Goal: Task Accomplishment & Management: Use online tool/utility

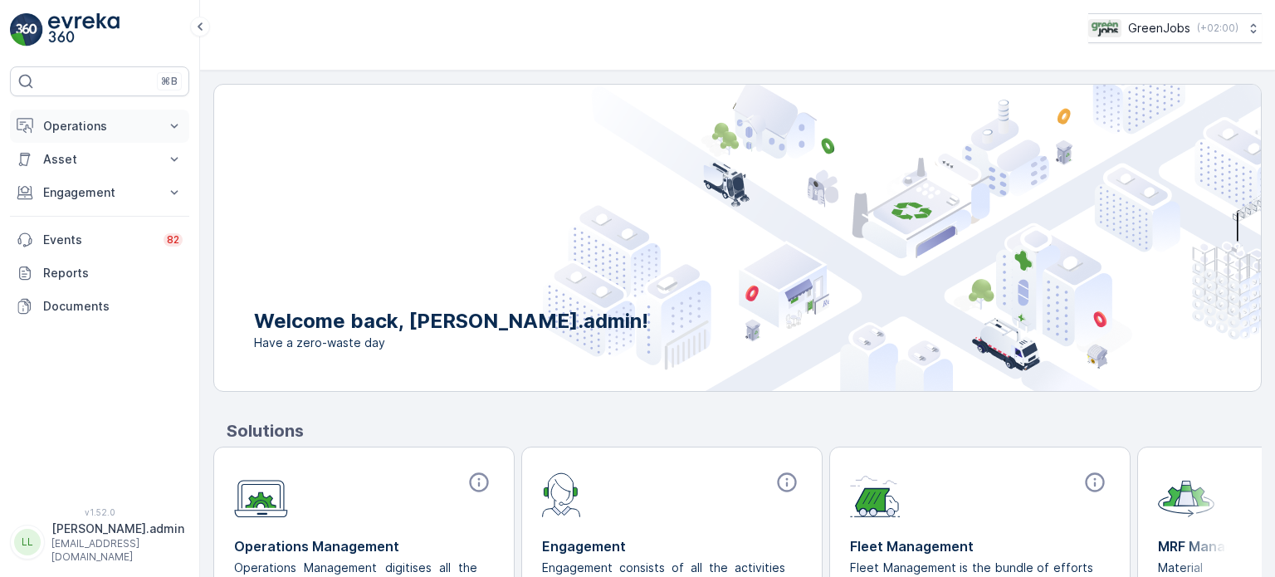
click at [98, 130] on p "Operations" at bounding box center [99, 126] width 113 height 17
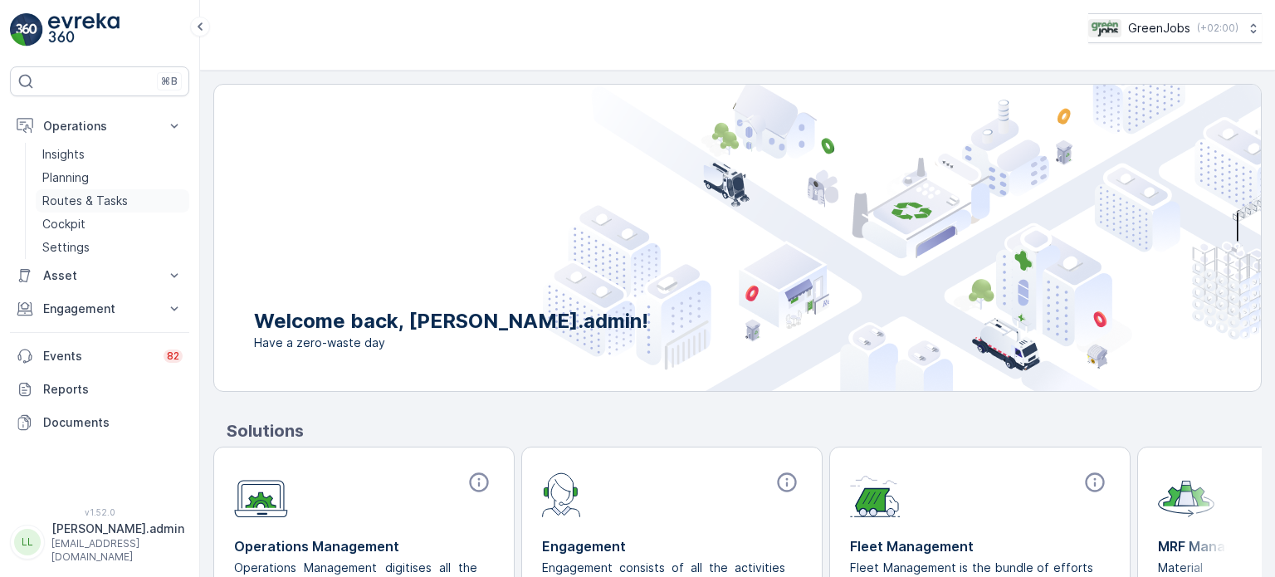
click at [90, 197] on p "Routes & Tasks" at bounding box center [85, 201] width 86 height 17
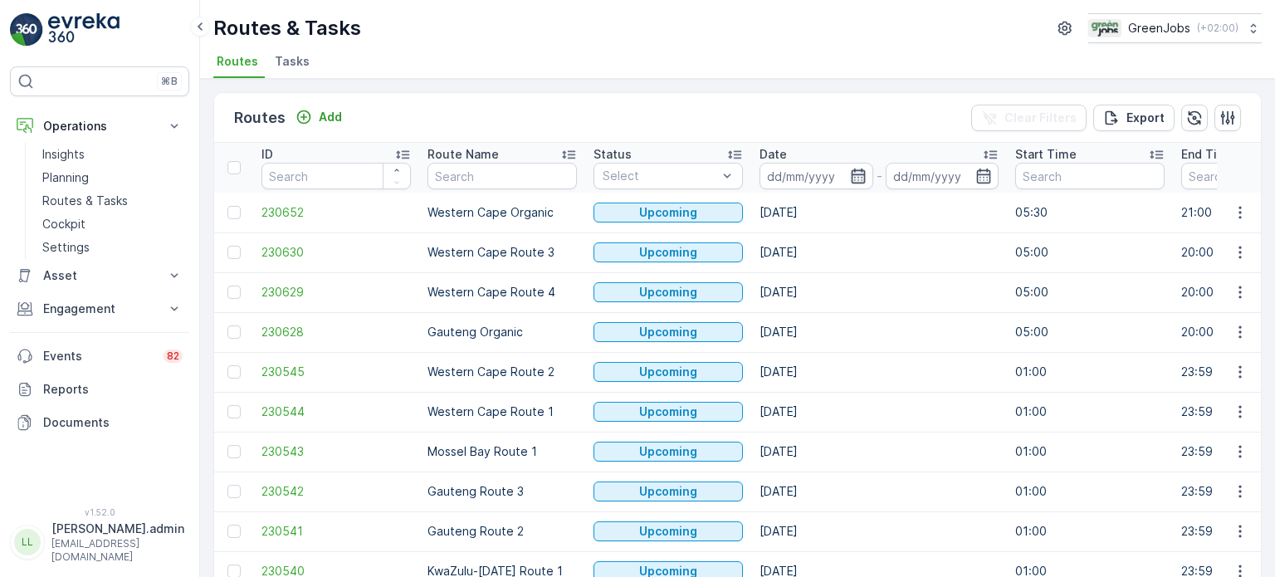
click at [857, 176] on icon "button" at bounding box center [858, 176] width 17 height 17
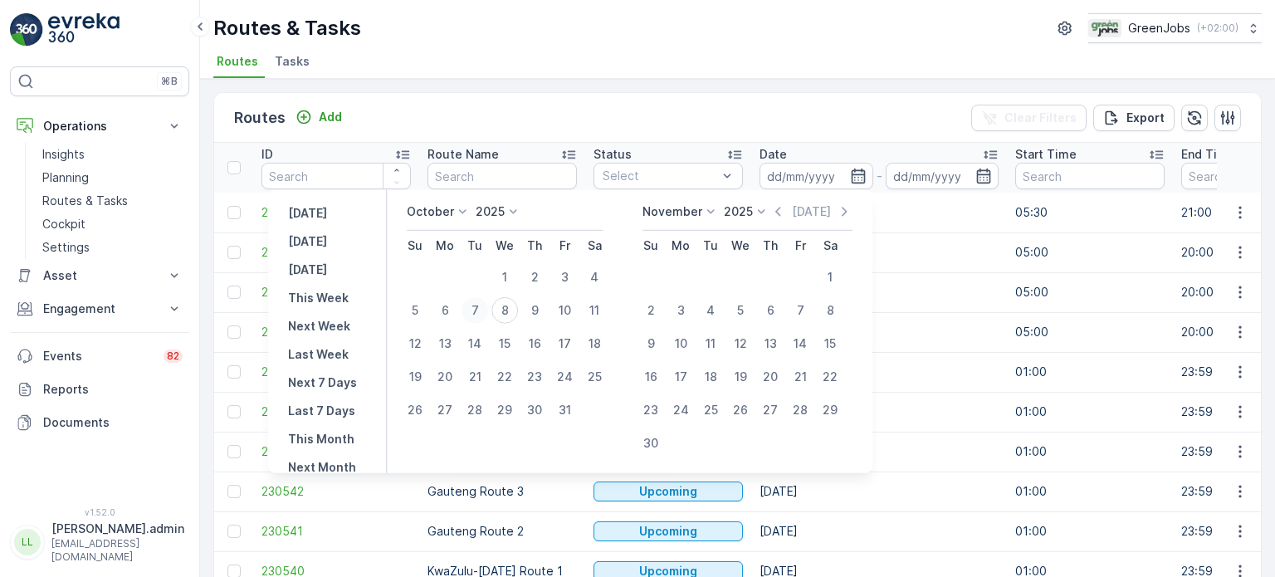
click at [486, 315] on div "7" at bounding box center [475, 310] width 27 height 27
type input "[DATE]"
click at [485, 315] on div "7" at bounding box center [475, 310] width 27 height 27
type input "[DATE]"
click at [485, 315] on div "7" at bounding box center [475, 310] width 27 height 27
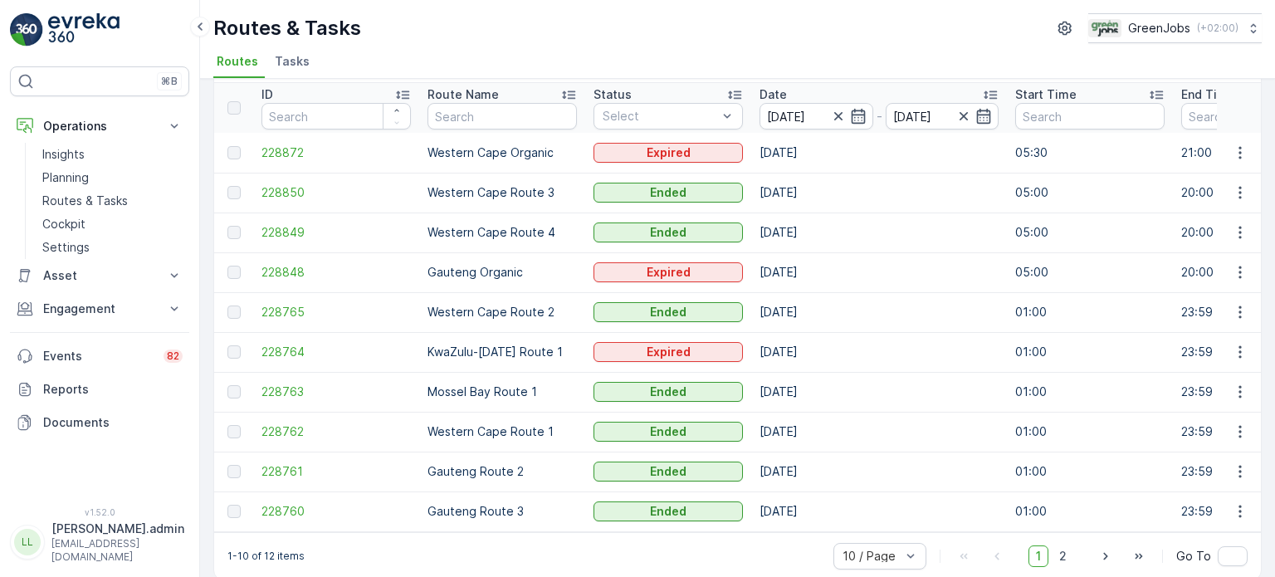
scroll to position [82, 0]
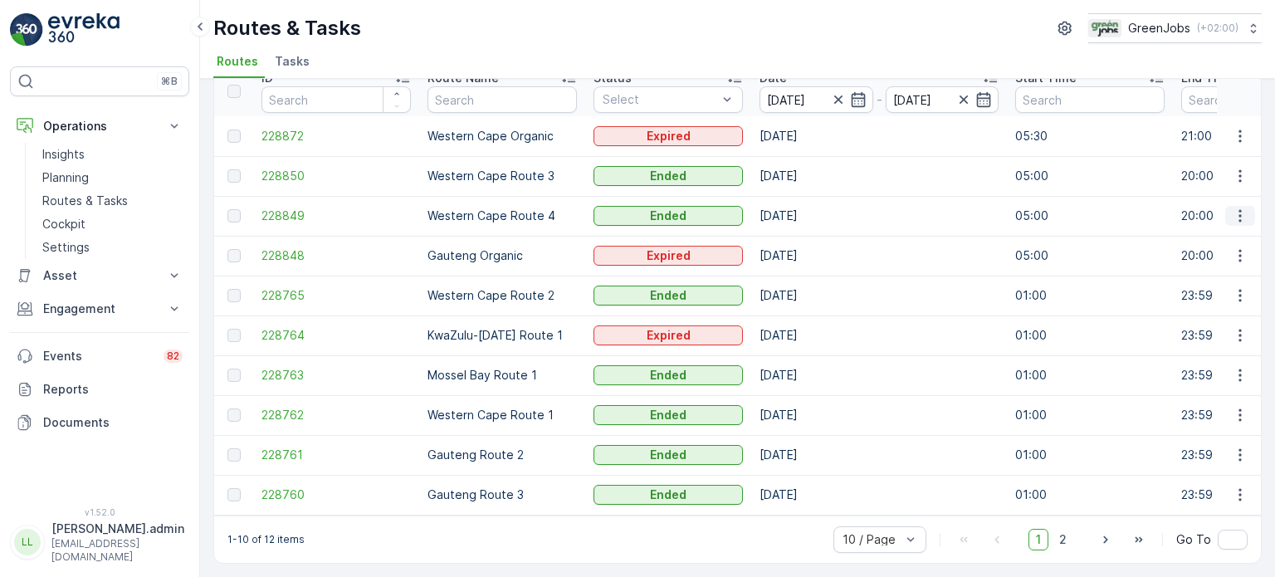
click at [1232, 212] on icon "button" at bounding box center [1240, 216] width 17 height 17
click at [1216, 233] on span "See More Details" at bounding box center [1201, 233] width 96 height 17
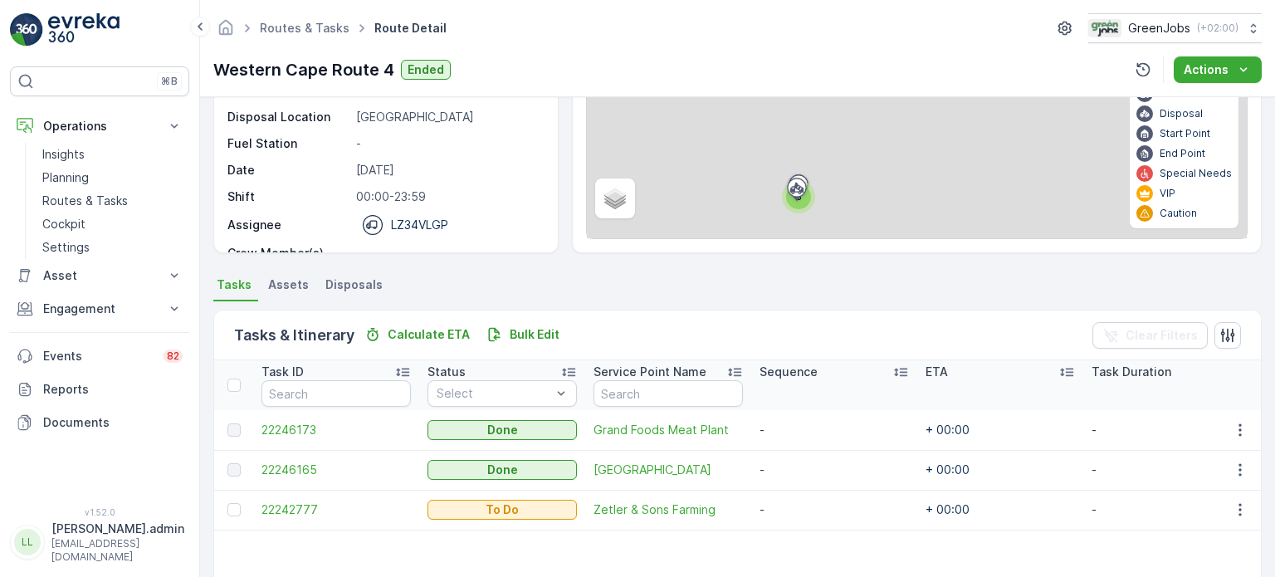
scroll to position [249, 0]
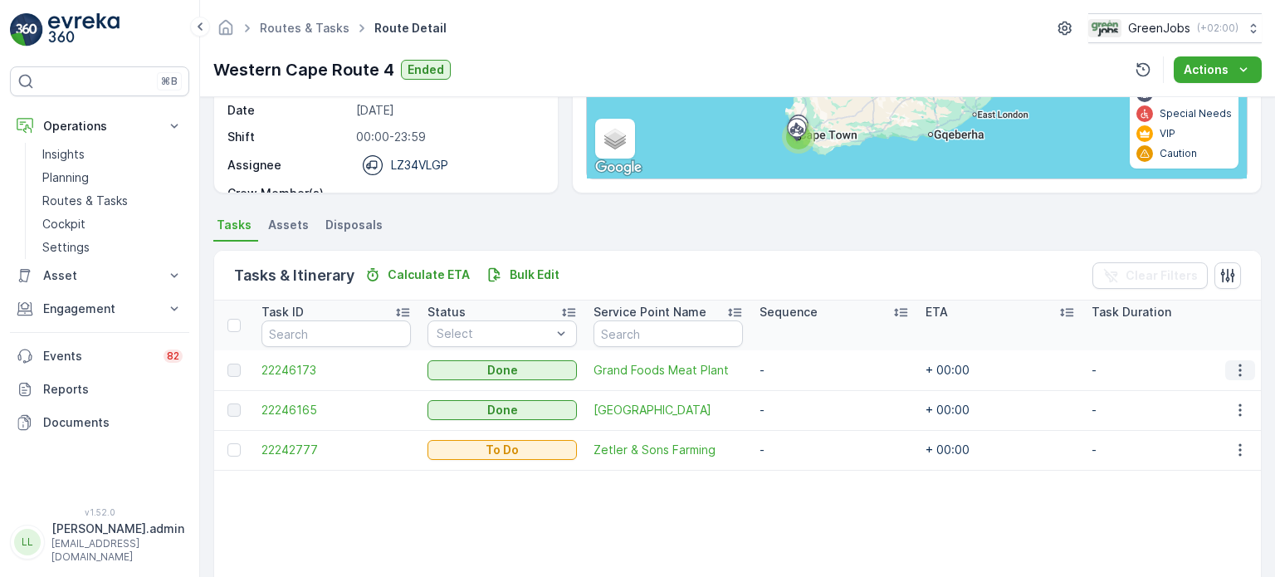
click at [1239, 371] on icon "button" at bounding box center [1240, 370] width 17 height 17
click at [1206, 389] on span "See More Details" at bounding box center [1220, 393] width 96 height 17
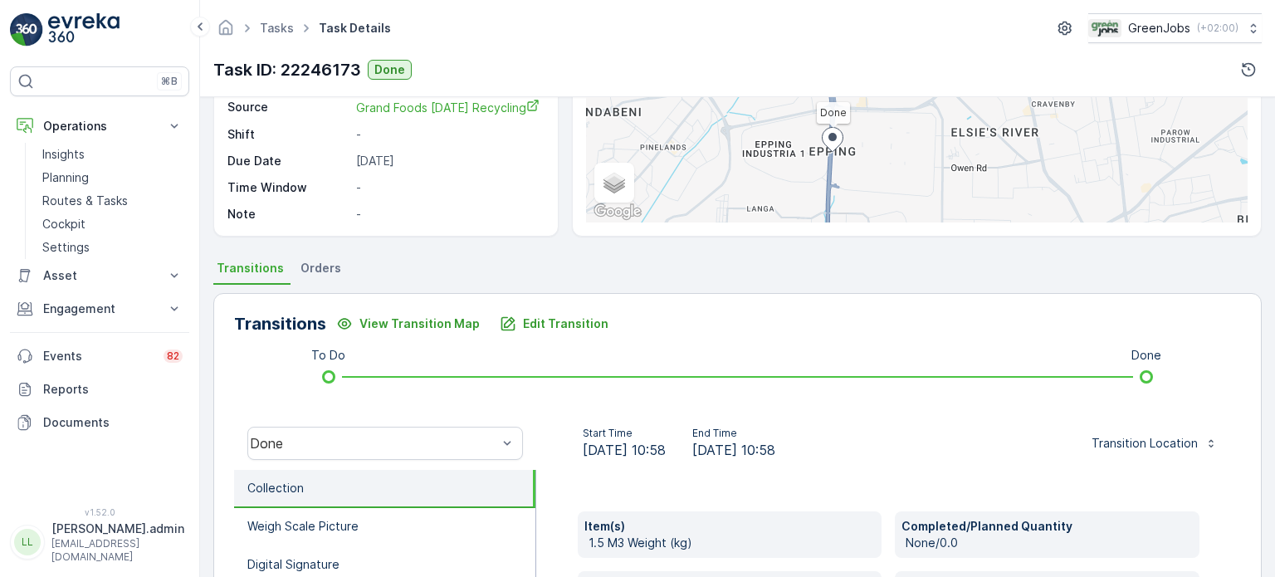
scroll to position [163, 0]
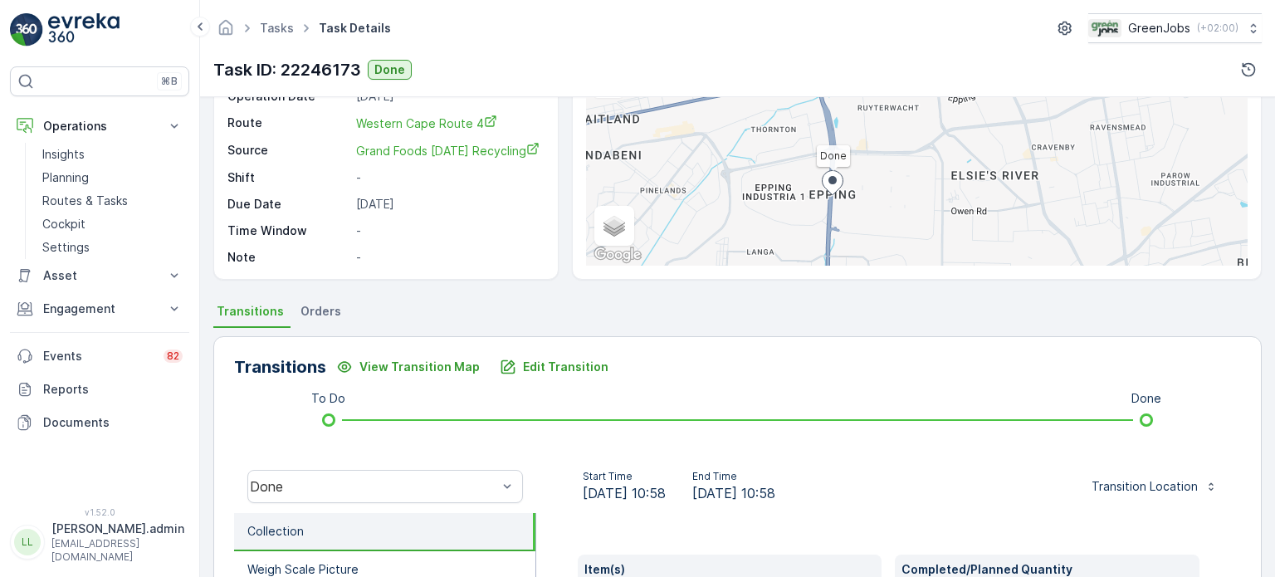
click at [340, 309] on li "Orders" at bounding box center [322, 314] width 51 height 28
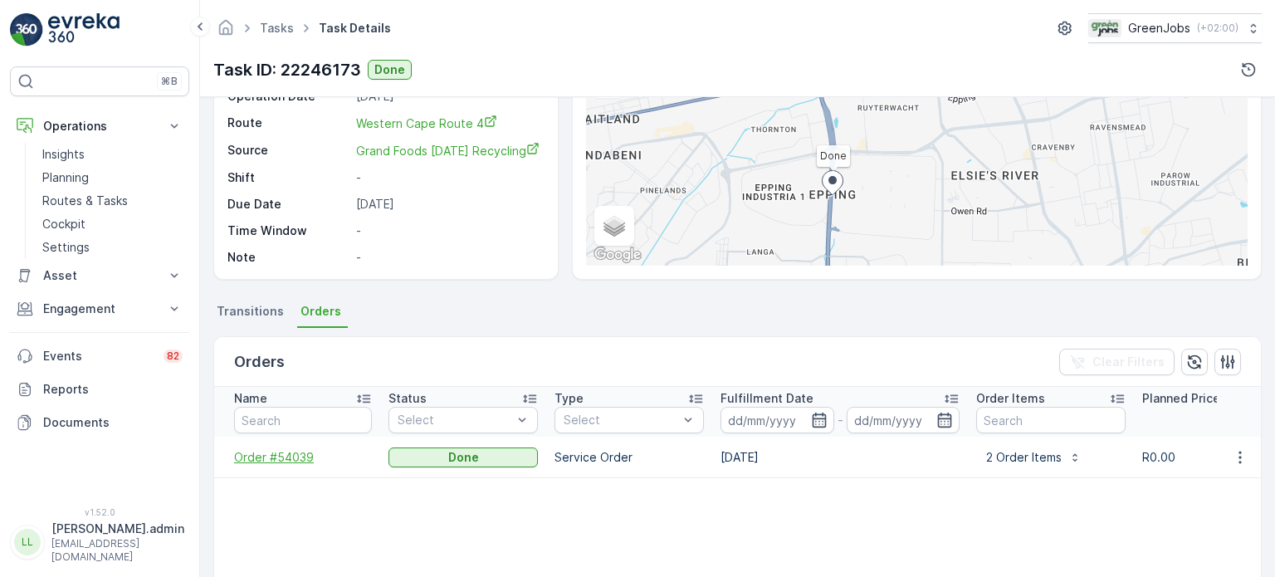
click at [276, 454] on span "Order #54039" at bounding box center [303, 457] width 138 height 17
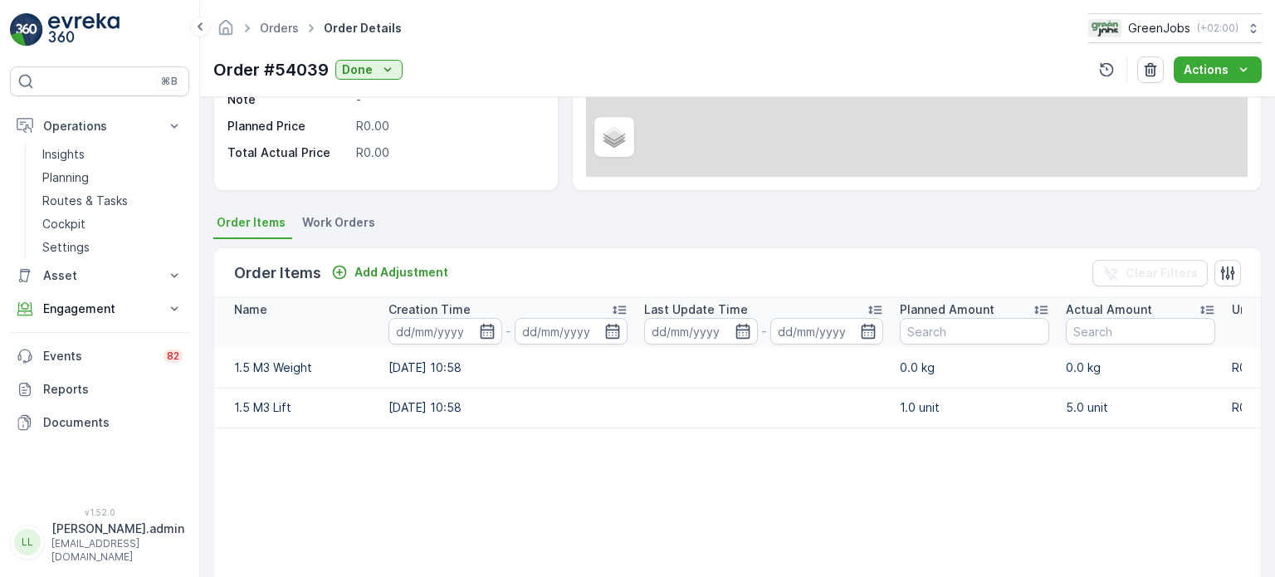
scroll to position [197, 0]
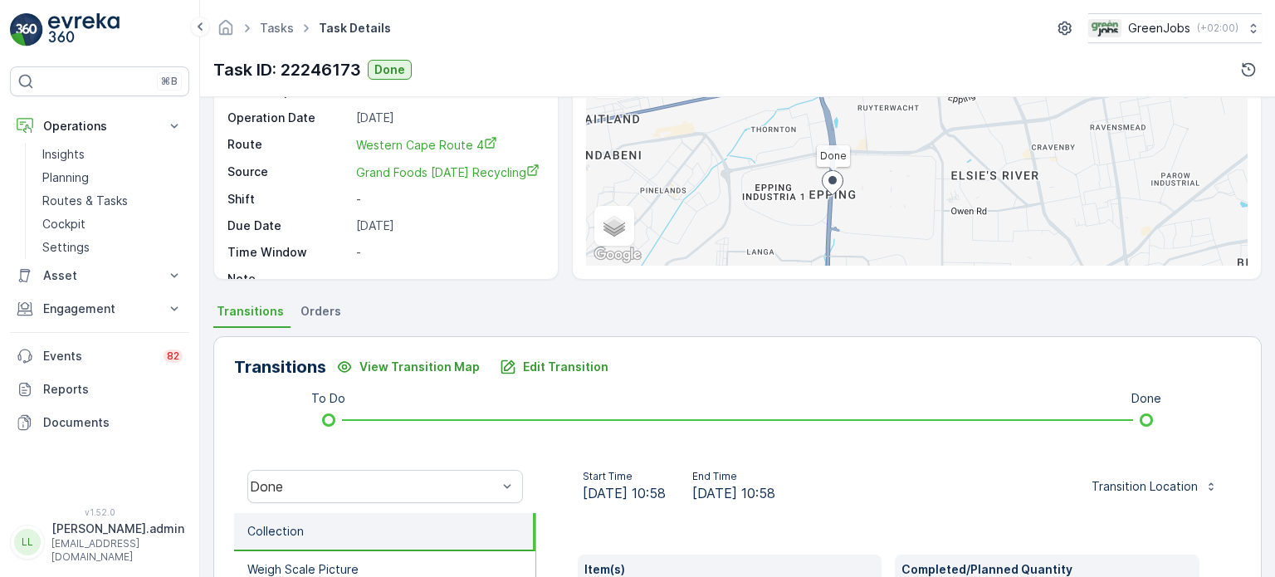
scroll to position [166, 0]
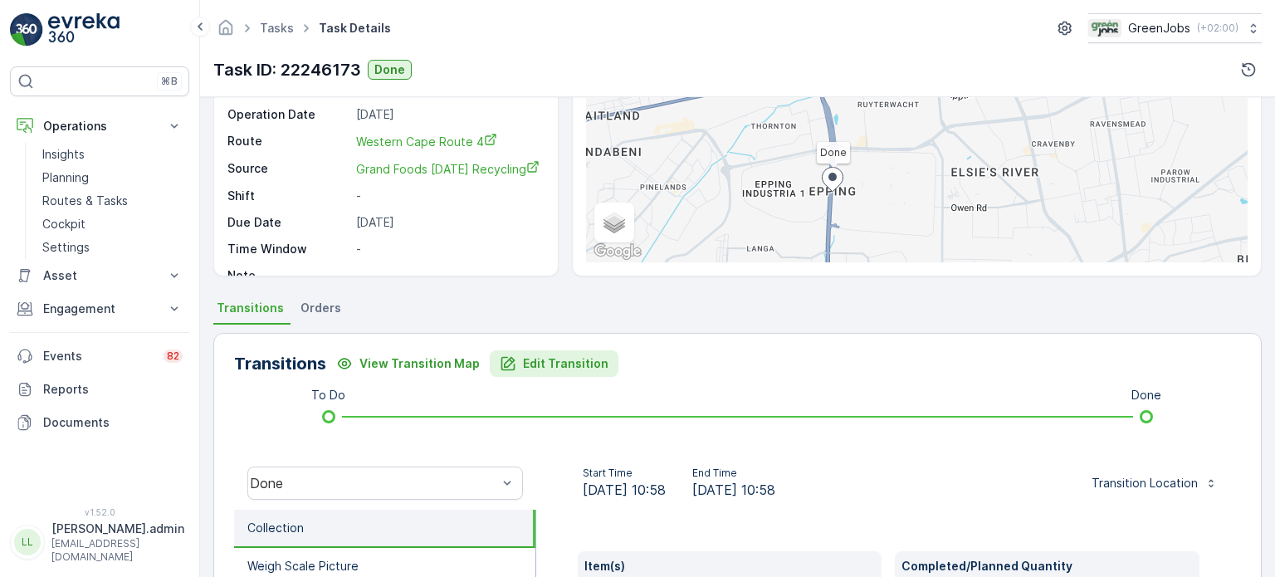
click at [537, 362] on p "Edit Transition" at bounding box center [566, 363] width 86 height 17
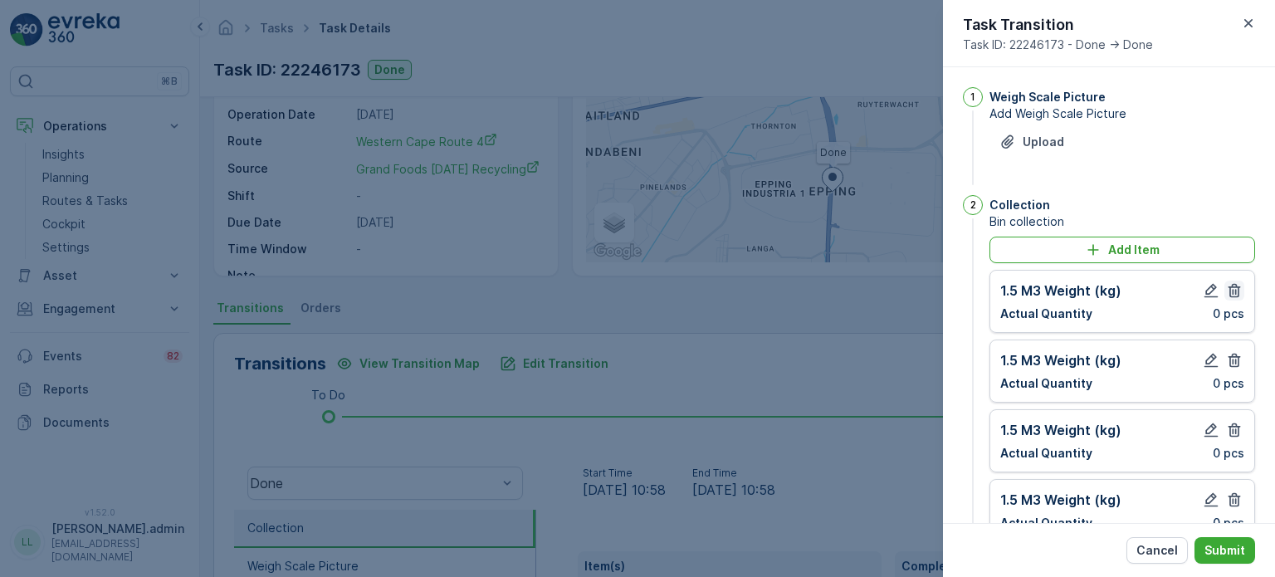
click at [1232, 289] on icon "button" at bounding box center [1235, 291] width 12 height 14
click at [1232, 288] on icon "button" at bounding box center [1234, 290] width 17 height 17
click at [1232, 352] on icon "button" at bounding box center [1234, 360] width 17 height 17
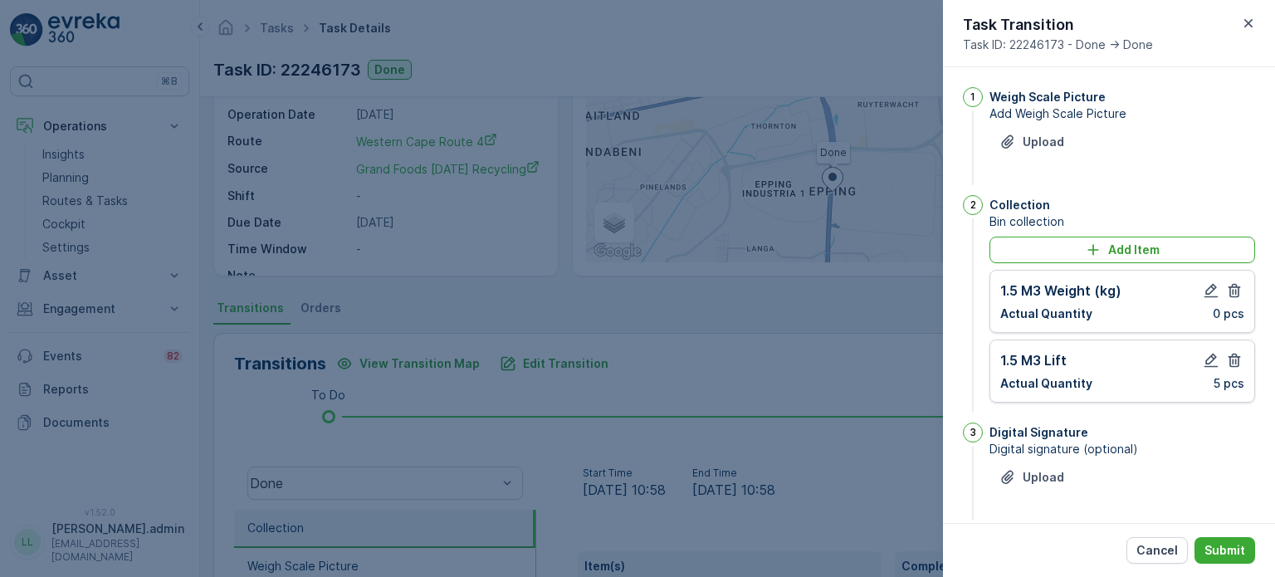
click at [1232, 288] on icon "button" at bounding box center [1234, 290] width 17 height 17
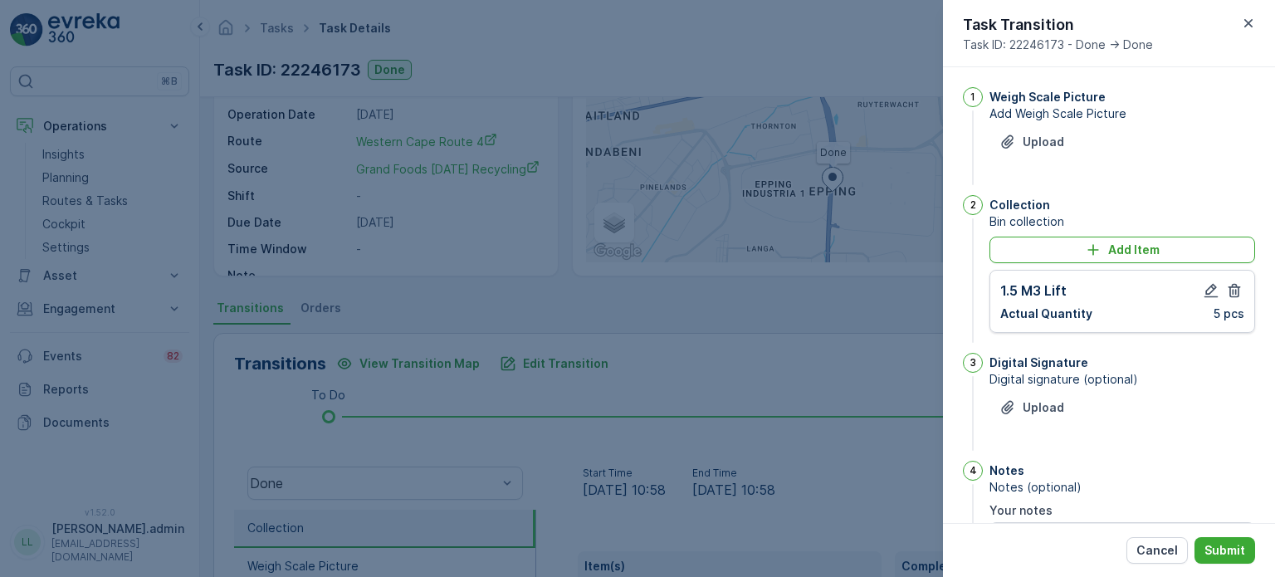
click at [1232, 288] on icon "button" at bounding box center [1234, 290] width 17 height 17
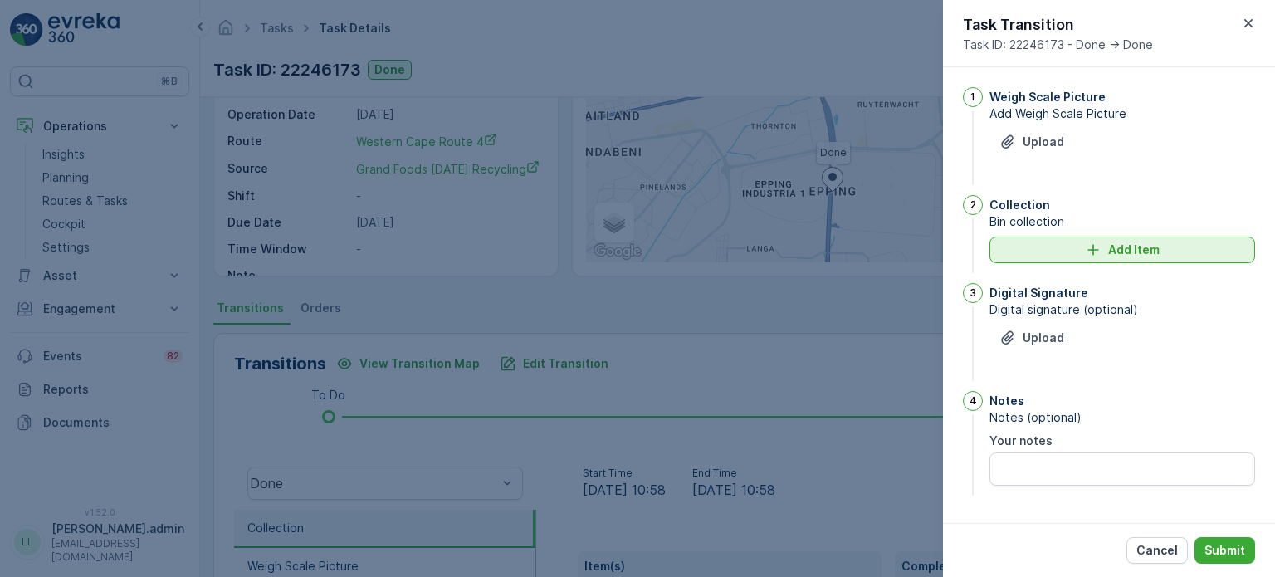
click at [1059, 257] on div "Add Item" at bounding box center [1123, 250] width 246 height 17
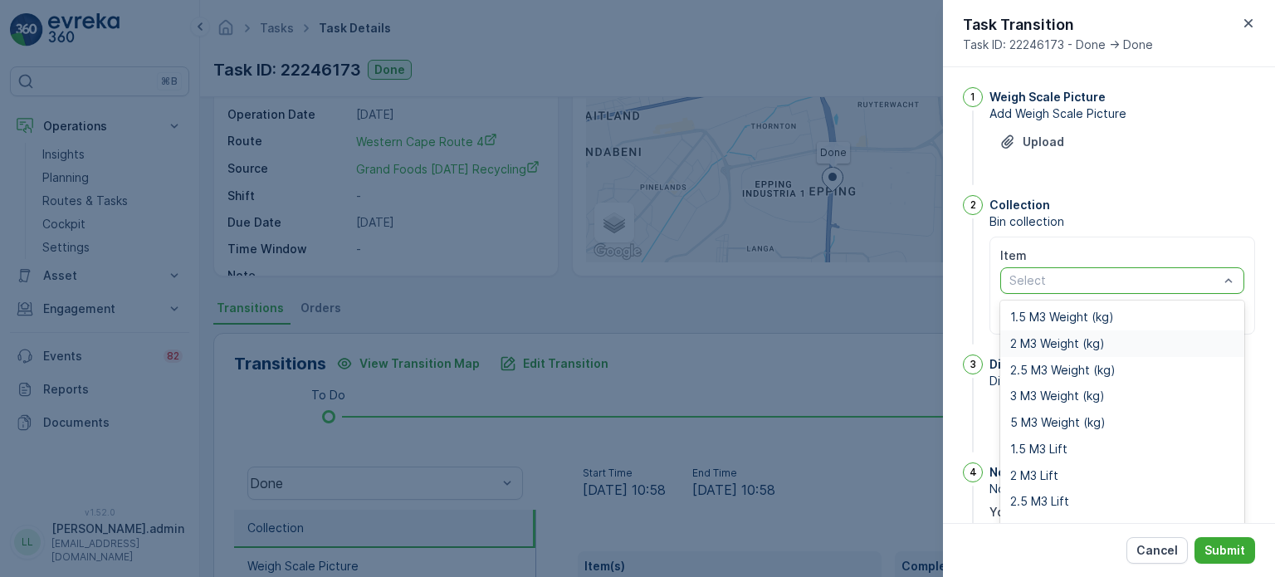
click at [1047, 341] on span "2 M3 Weight (kg)" at bounding box center [1057, 343] width 95 height 13
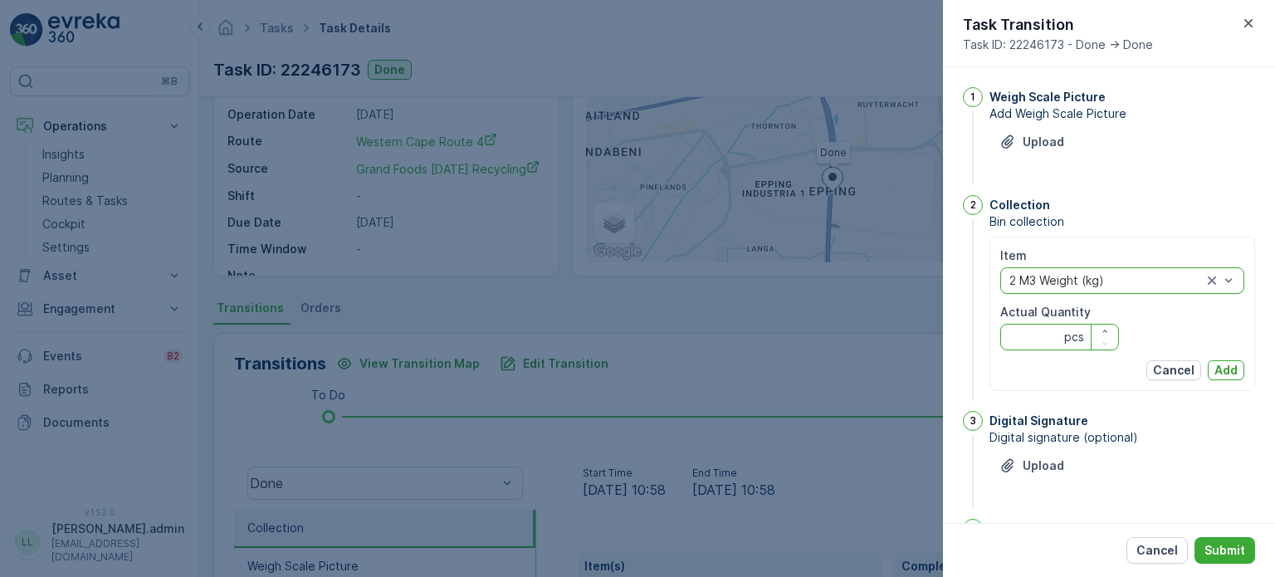
click at [1020, 341] on Quantity "Actual Quantity" at bounding box center [1059, 337] width 119 height 27
type Quantity "0"
click at [1219, 364] on p "Add" at bounding box center [1226, 370] width 23 height 17
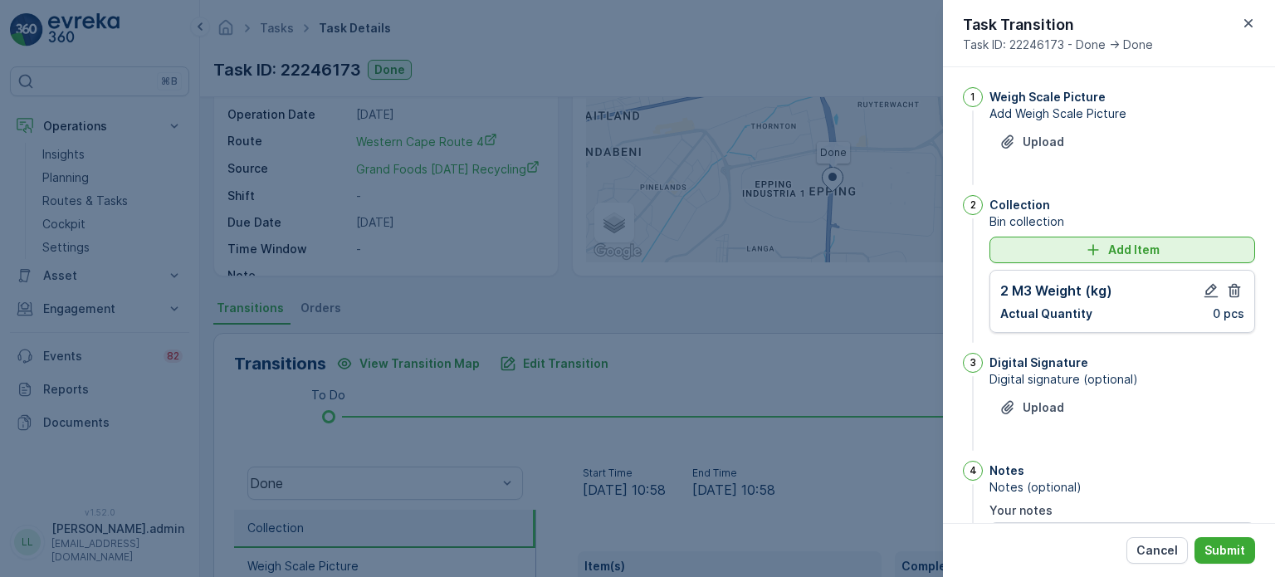
click at [1068, 253] on div "Add Item" at bounding box center [1123, 250] width 246 height 17
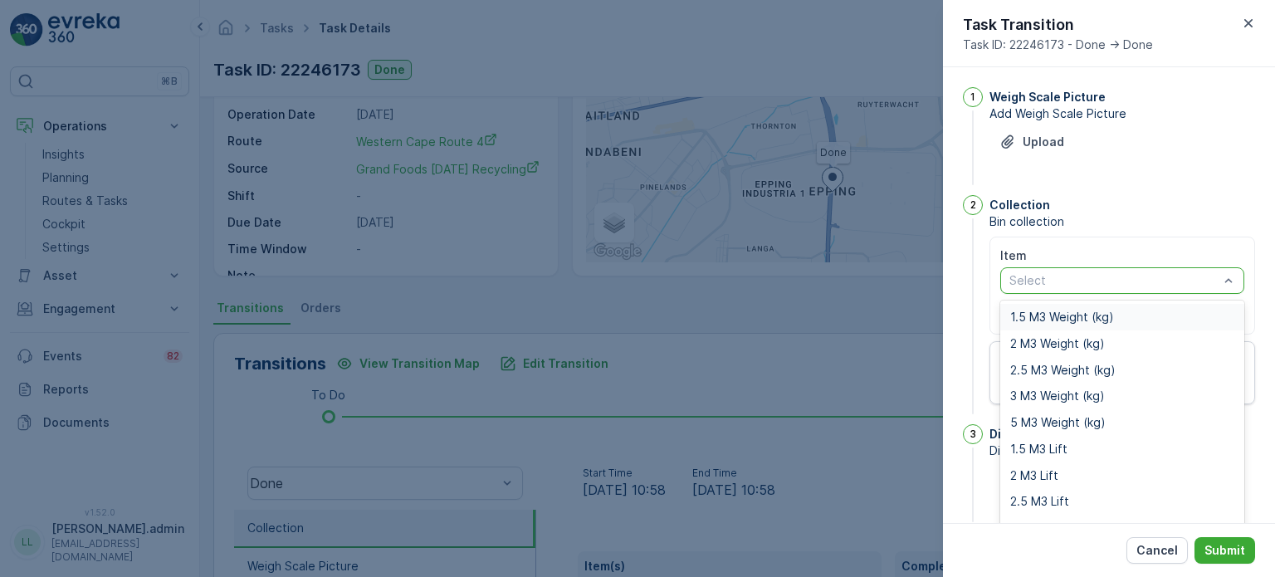
click at [1045, 289] on div "Select" at bounding box center [1122, 280] width 244 height 27
click at [1044, 474] on span "2 M3 Lift" at bounding box center [1034, 475] width 48 height 13
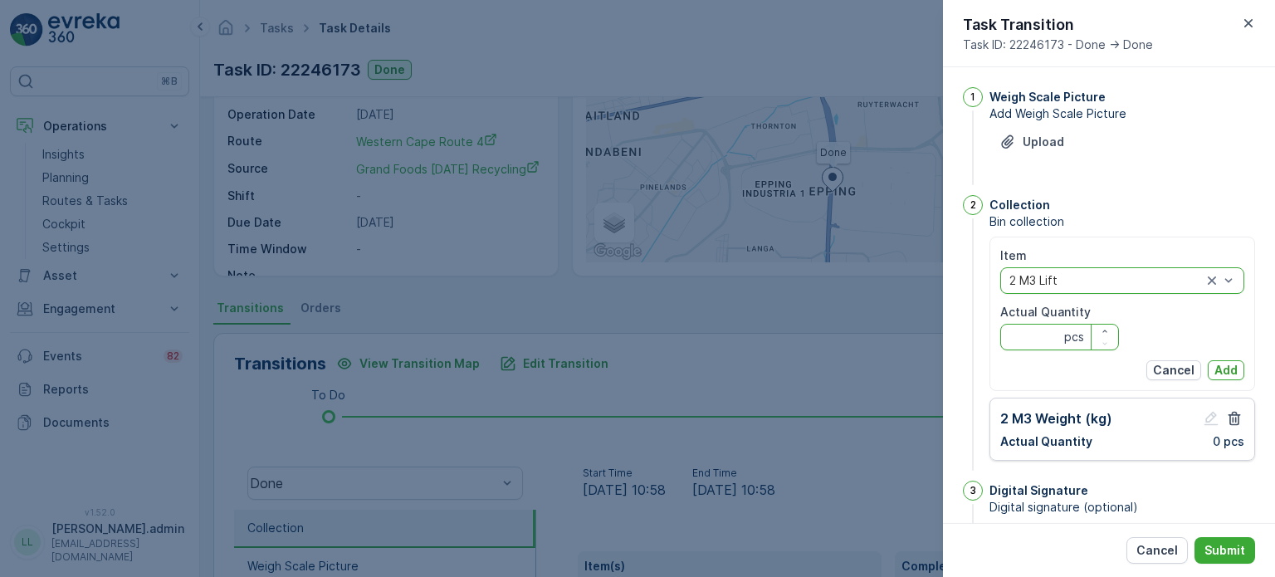
click at [1040, 342] on Quantity "Actual Quantity" at bounding box center [1059, 337] width 119 height 27
type Quantity "3"
click at [1220, 367] on p "Add" at bounding box center [1226, 370] width 23 height 17
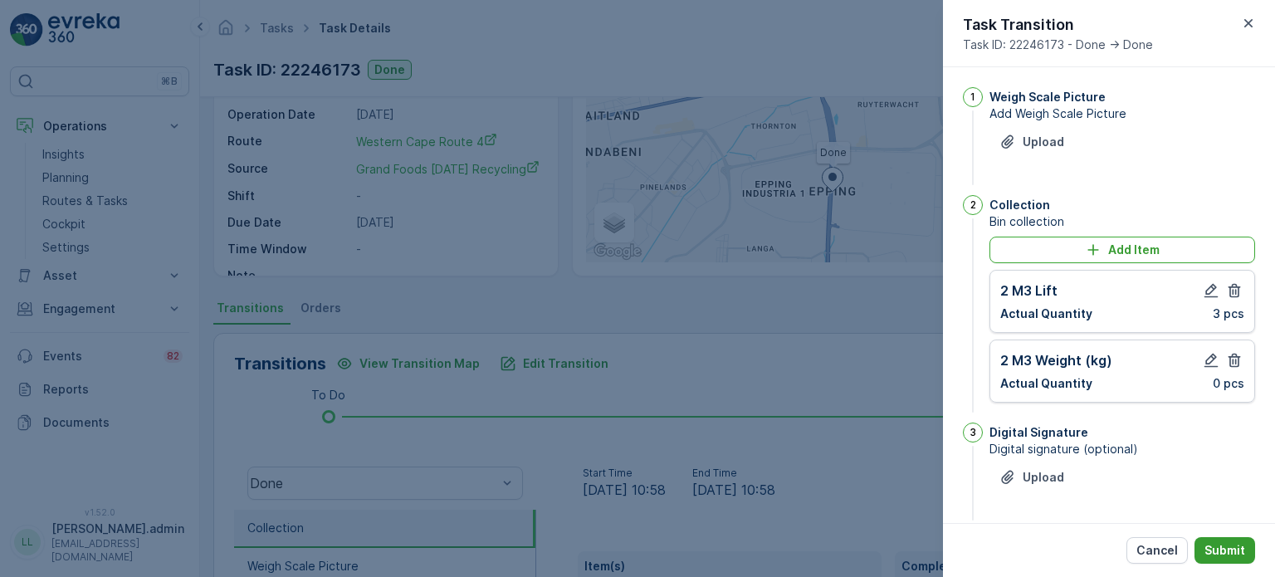
click at [1236, 556] on p "Submit" at bounding box center [1225, 550] width 41 height 17
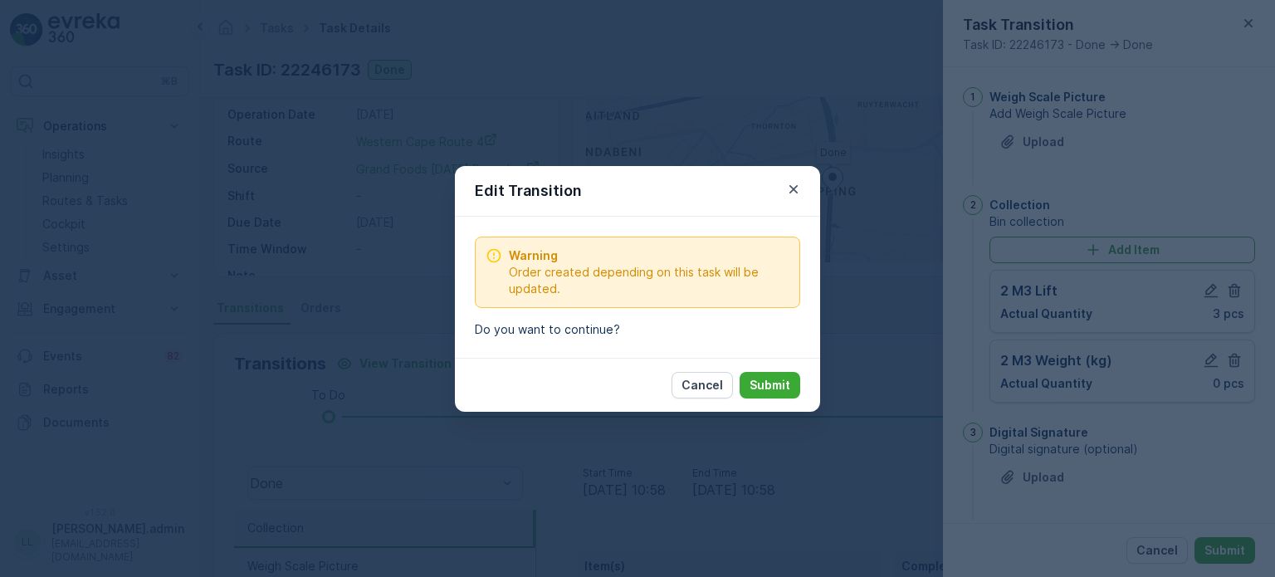
click at [762, 377] on p "Submit" at bounding box center [770, 385] width 41 height 17
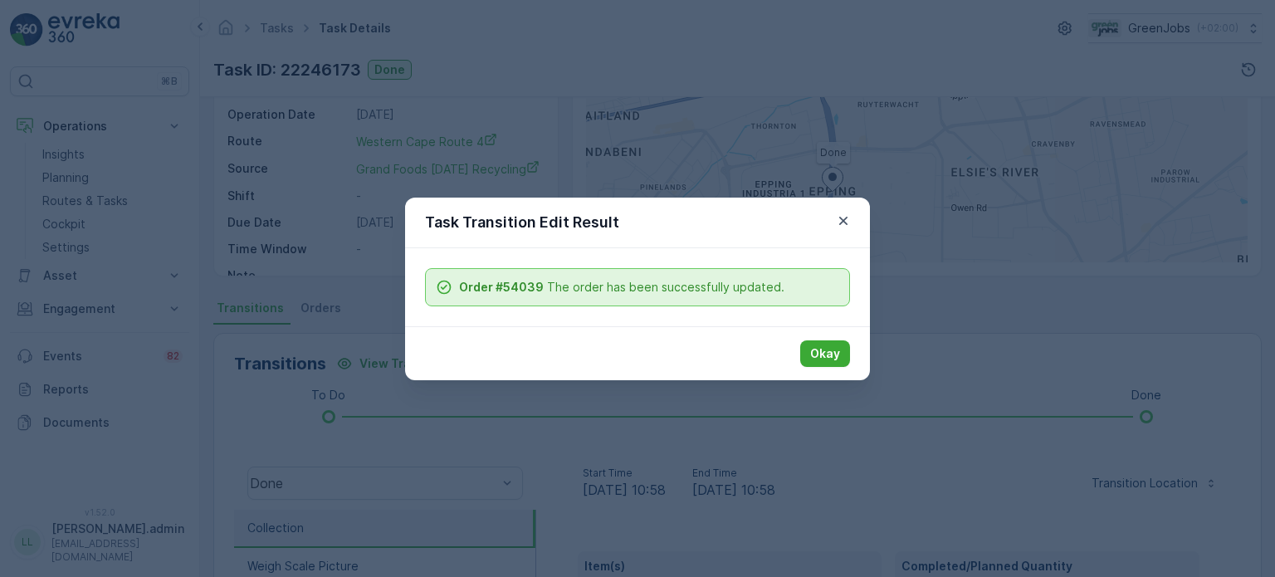
drag, startPoint x: 810, startPoint y: 345, endPoint x: 819, endPoint y: 372, distance: 27.8
click at [810, 345] on button "Okay" at bounding box center [825, 353] width 50 height 27
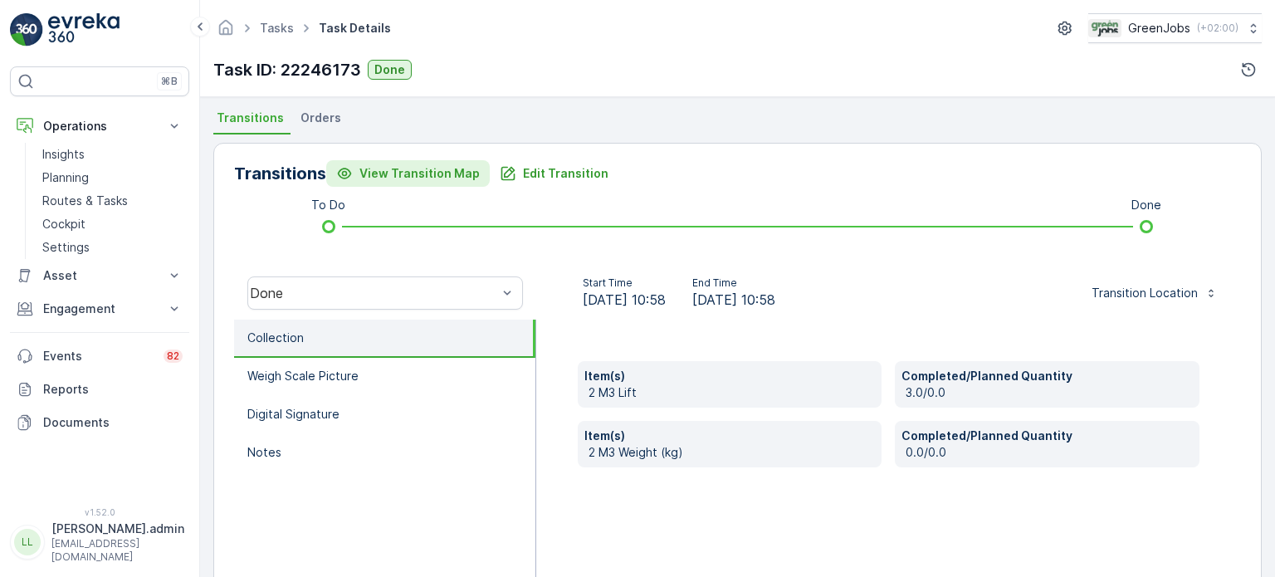
scroll to position [219, 0]
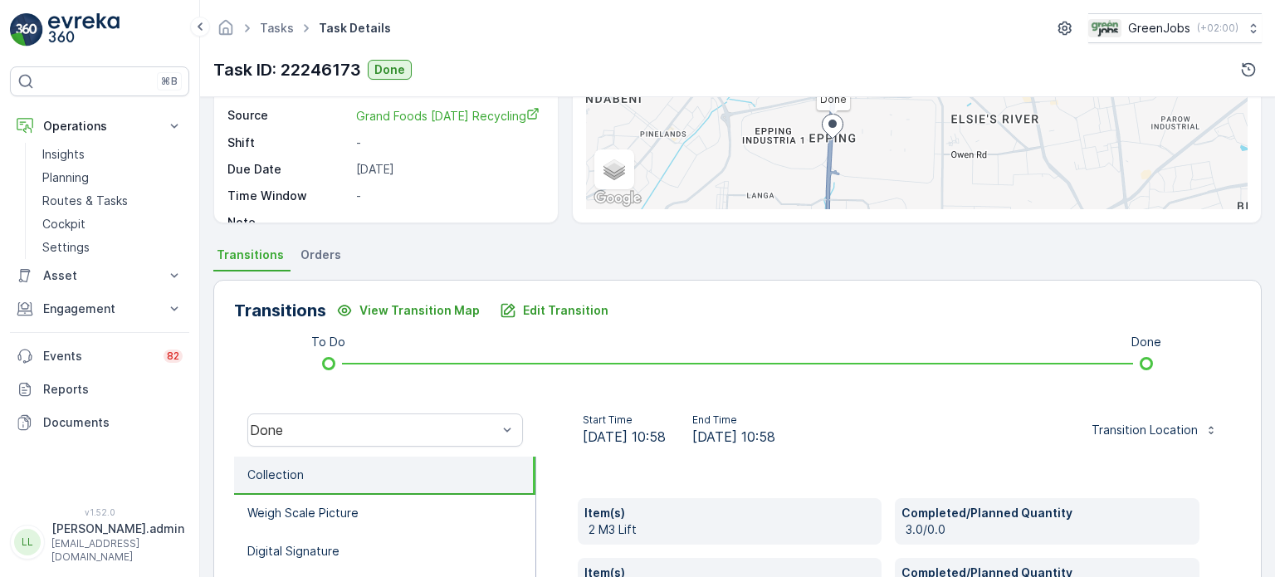
click at [318, 252] on span "Orders" at bounding box center [321, 255] width 41 height 17
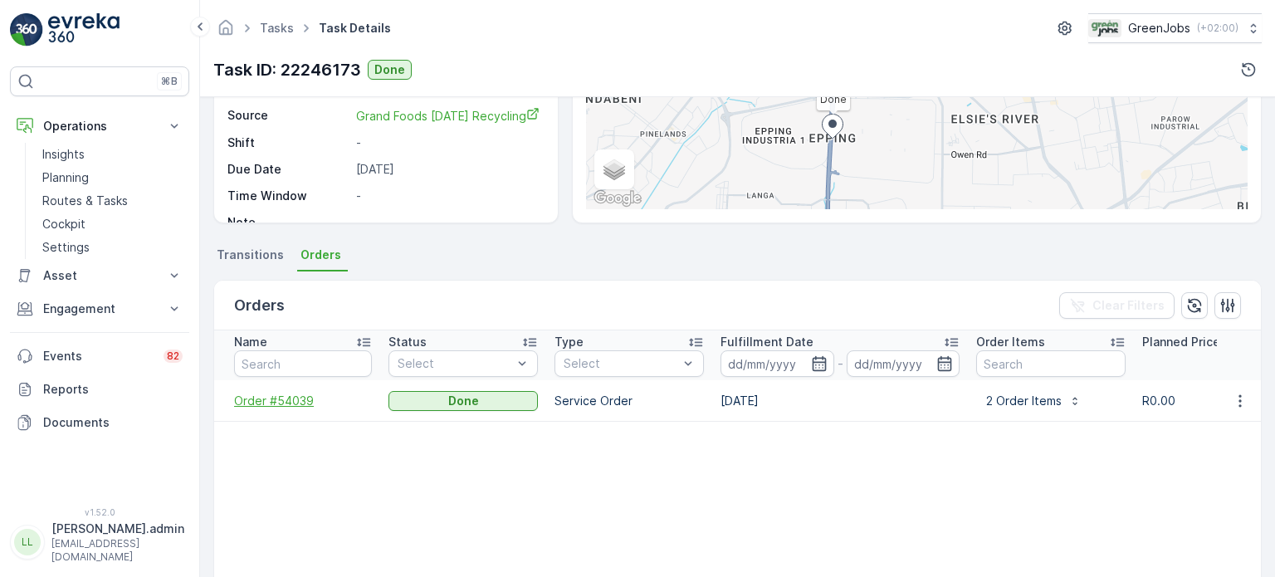
click at [252, 396] on span "Order #54039" at bounding box center [303, 401] width 138 height 17
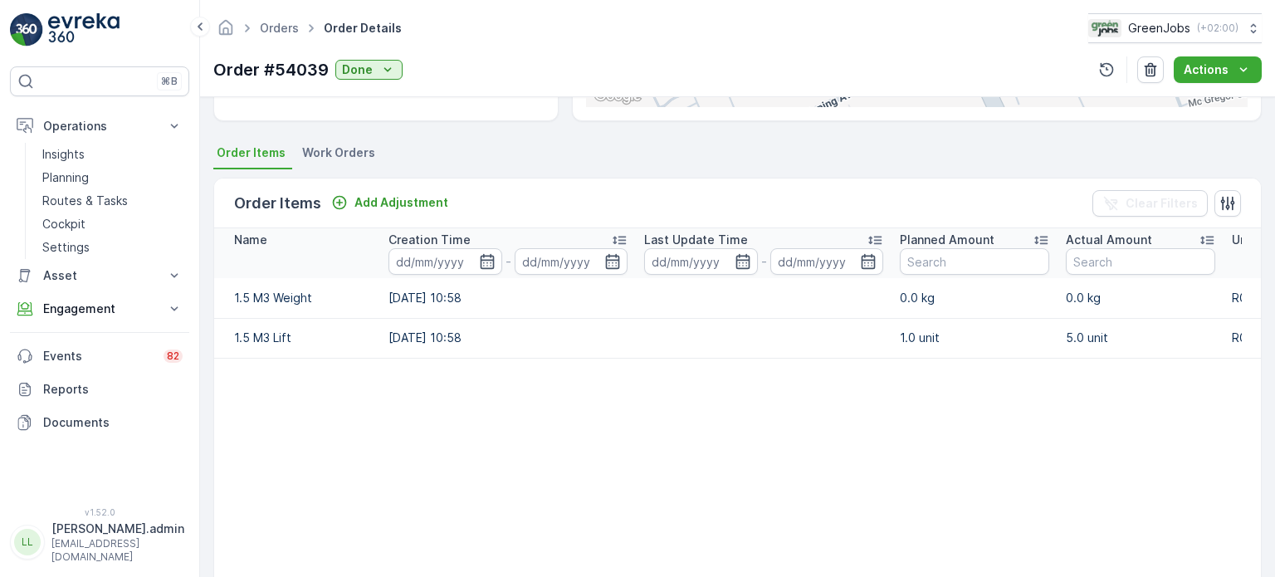
scroll to position [332, 0]
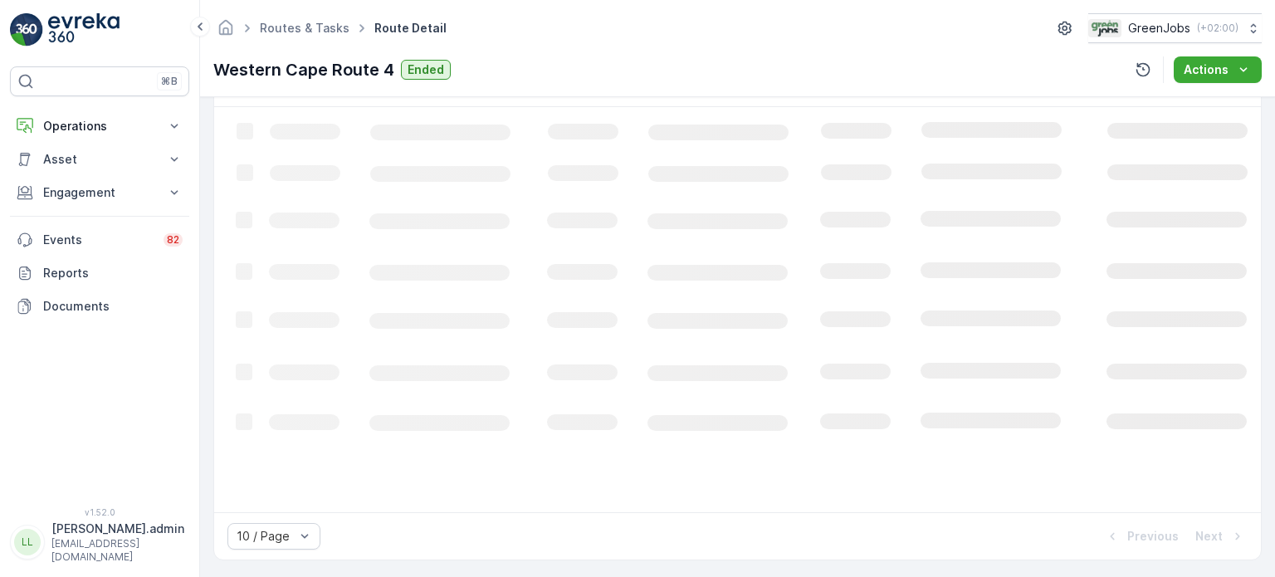
scroll to position [446, 0]
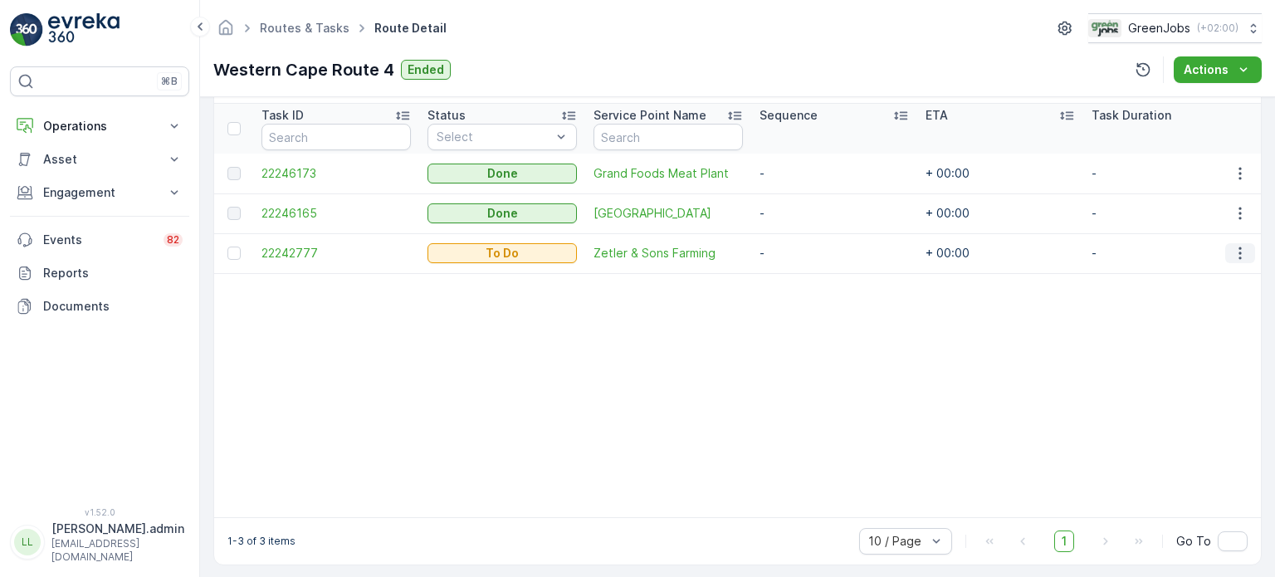
click at [1235, 249] on icon "button" at bounding box center [1240, 253] width 17 height 17
click at [1230, 274] on span "See More Details" at bounding box center [1205, 276] width 96 height 17
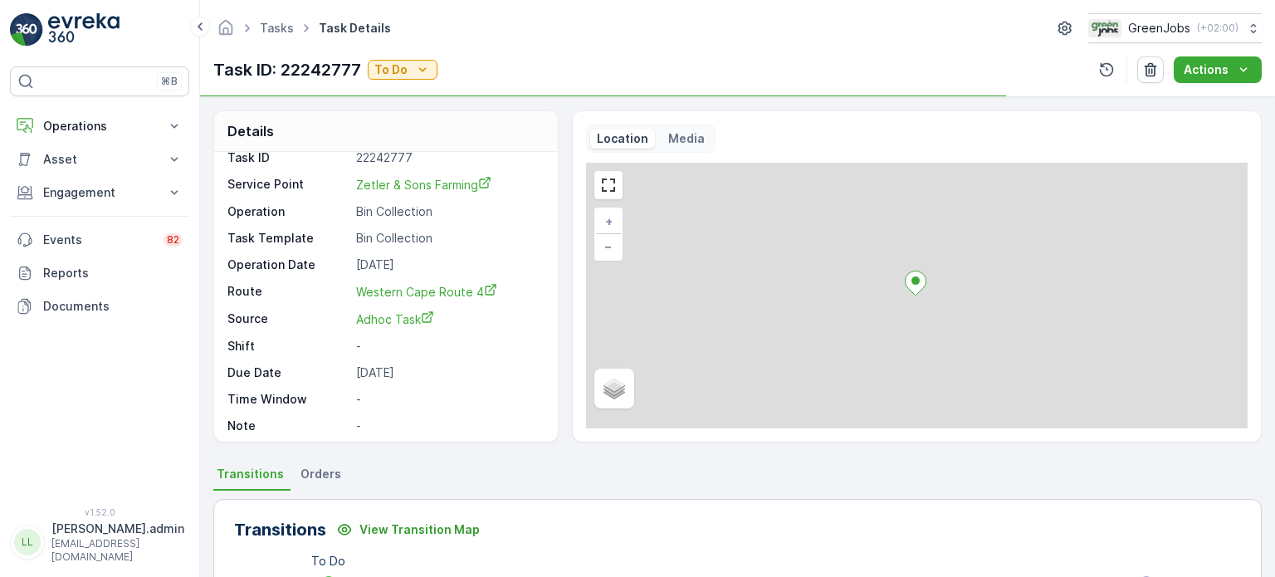
scroll to position [20, 0]
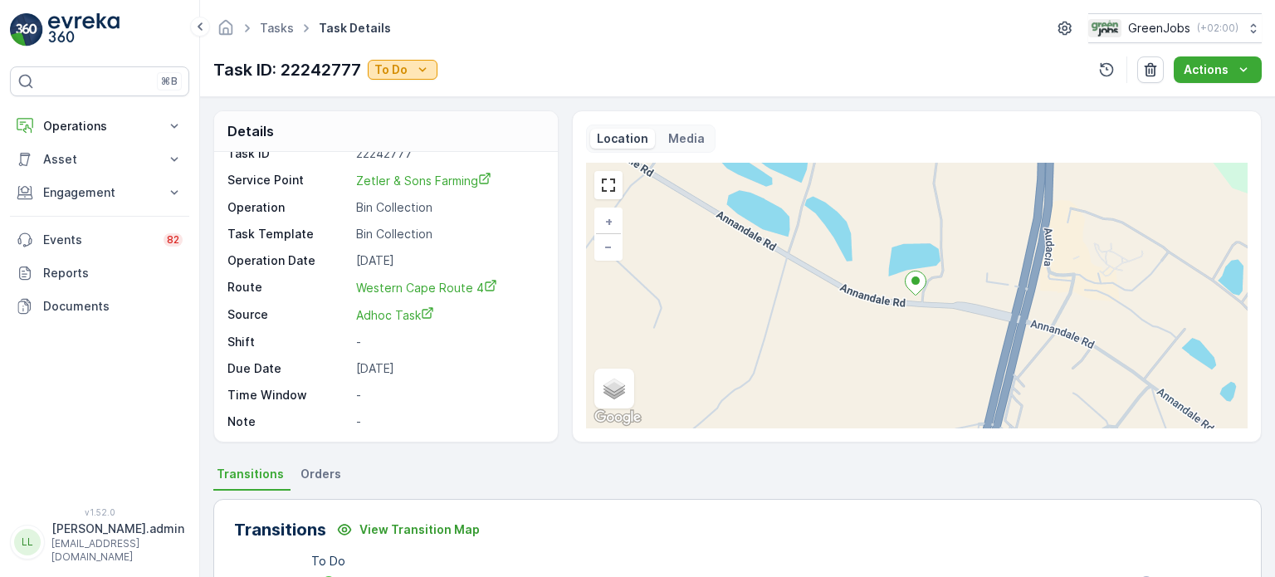
click at [390, 76] on p "To Do" at bounding box center [390, 69] width 33 height 17
click at [386, 91] on span "Done" at bounding box center [394, 94] width 30 height 17
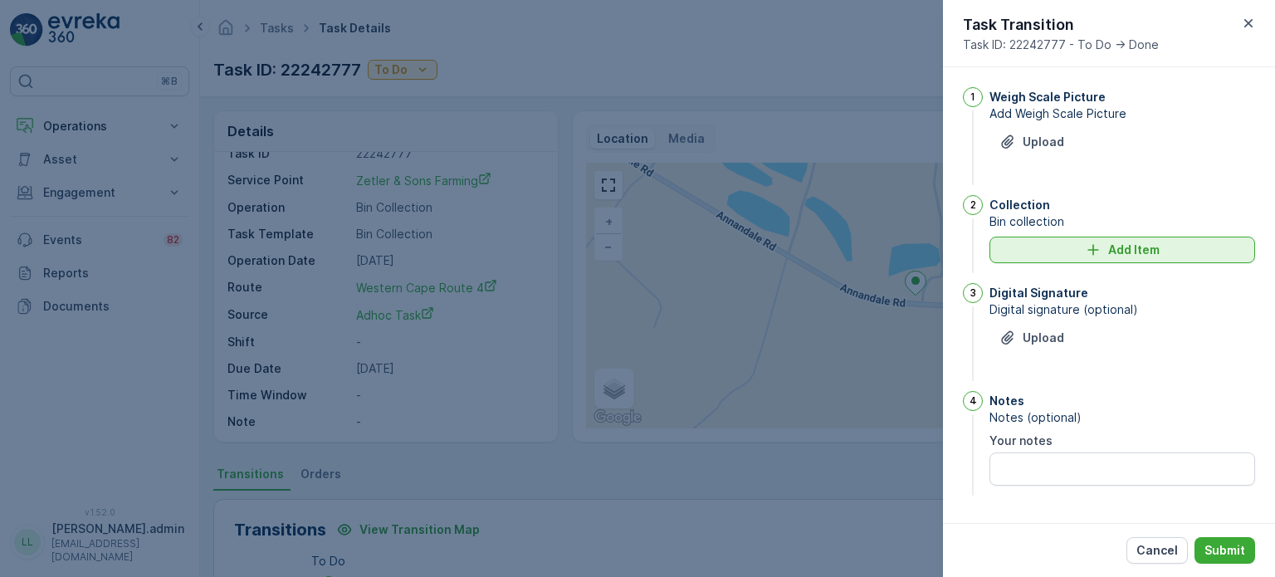
click at [1069, 255] on div "Add Item" at bounding box center [1123, 250] width 246 height 17
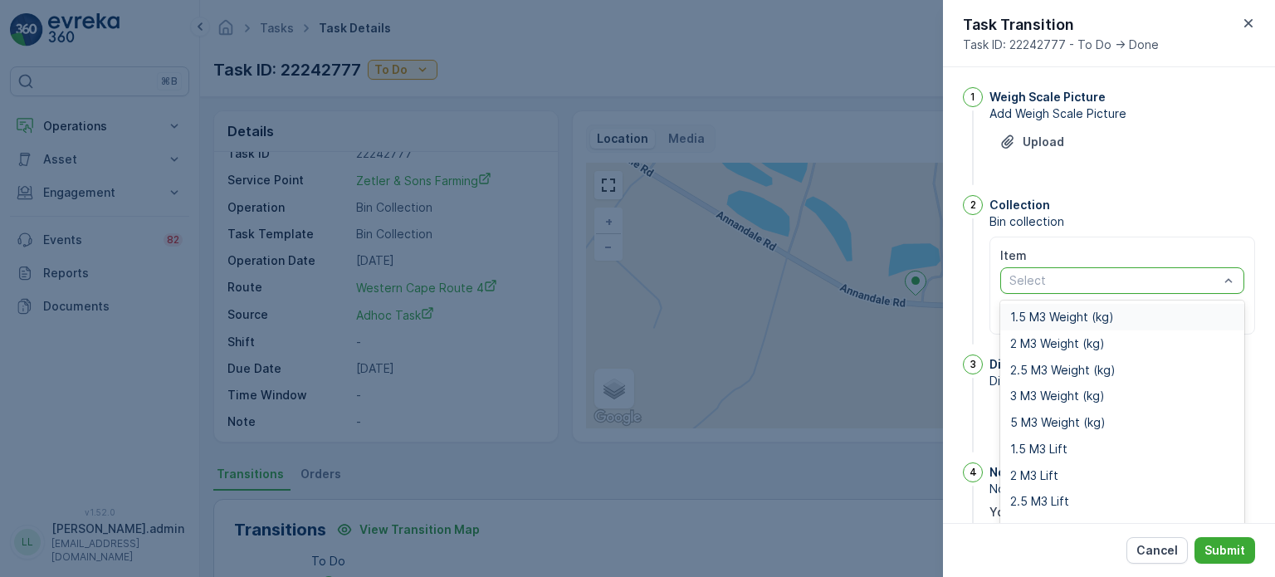
click at [1030, 319] on span "1.5 M3 Weight (kg)" at bounding box center [1062, 317] width 104 height 13
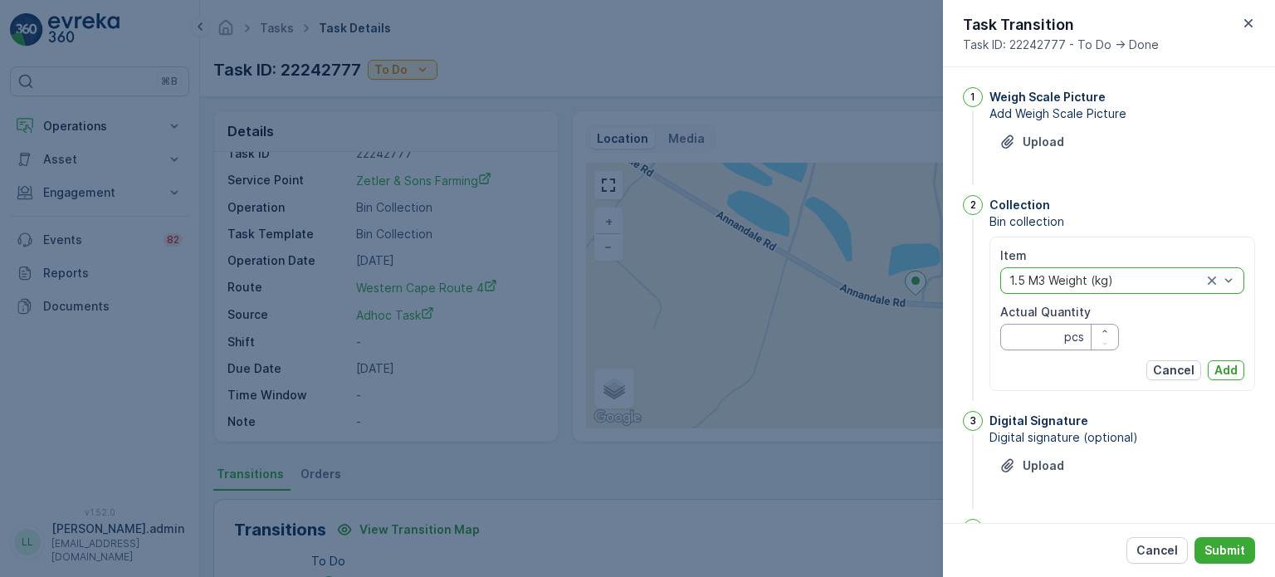
click at [1027, 340] on Quantity "Actual Quantity" at bounding box center [1059, 337] width 119 height 27
type Quantity "0"
click at [1232, 367] on p "Add" at bounding box center [1226, 370] width 23 height 17
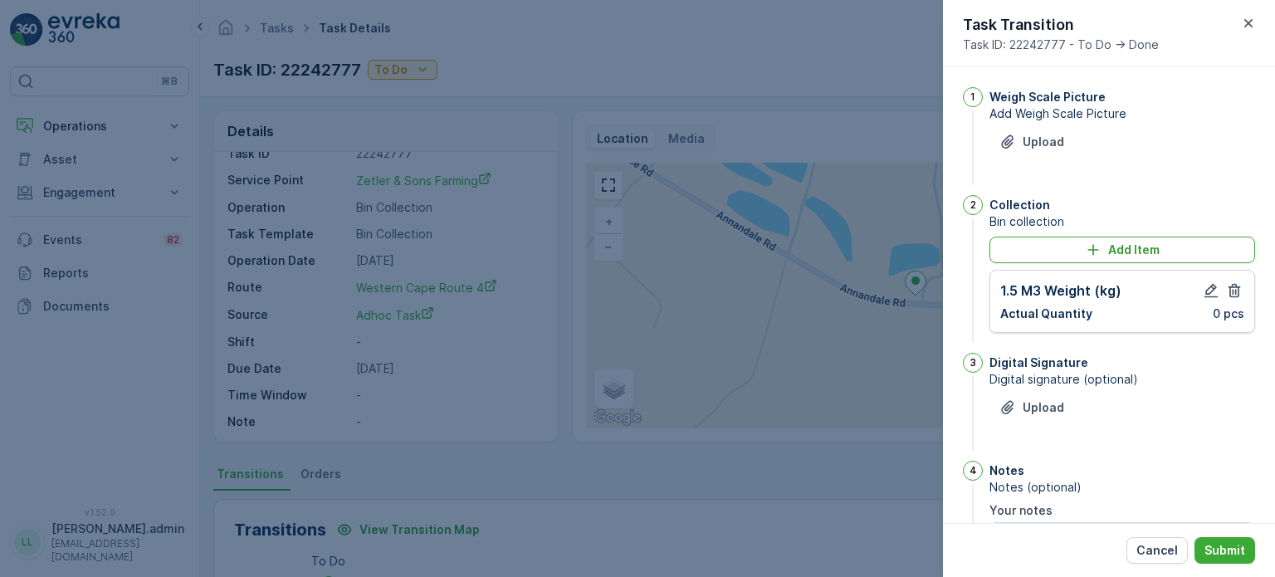
click at [1093, 262] on div "Add Item 1.5 M3 Weight (kg) Actual Quantity 0 pcs" at bounding box center [1123, 285] width 266 height 96
click at [1050, 255] on div "Add Item" at bounding box center [1123, 250] width 246 height 17
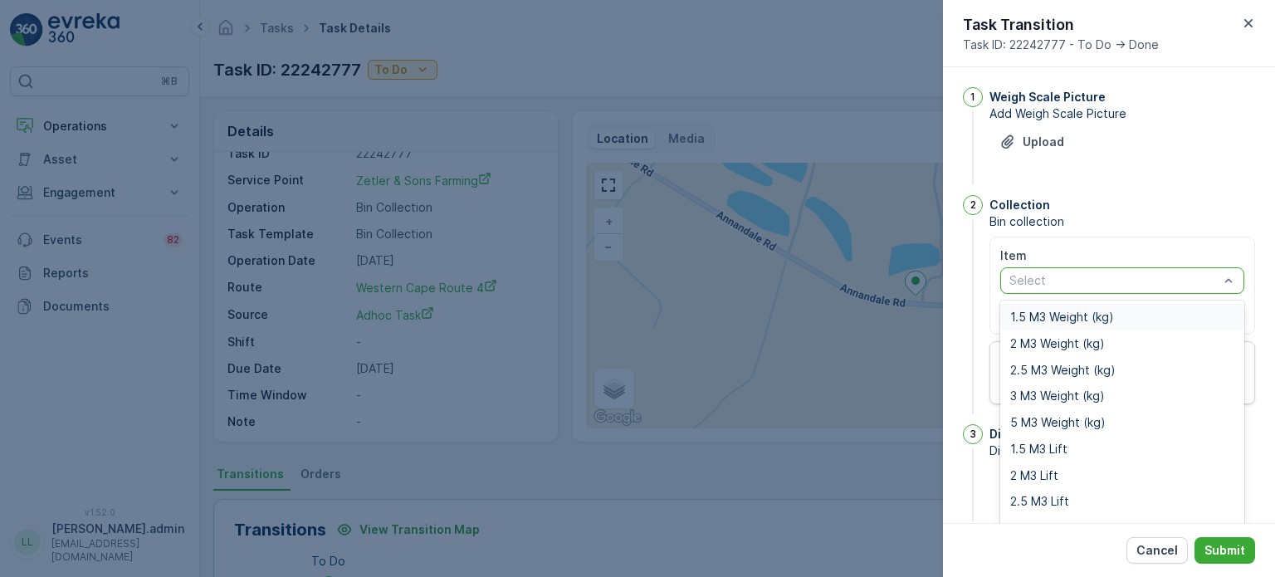
click at [1056, 323] on div "1.5 M3 Weight (kg)" at bounding box center [1122, 317] width 244 height 27
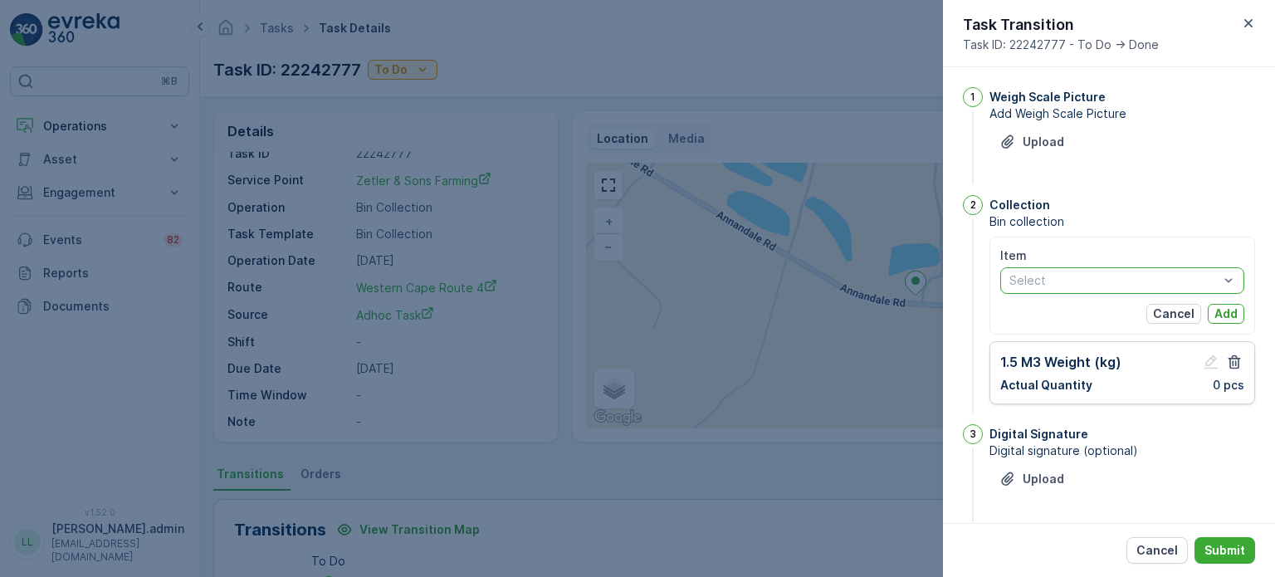
click at [1100, 290] on div "Select" at bounding box center [1122, 280] width 244 height 27
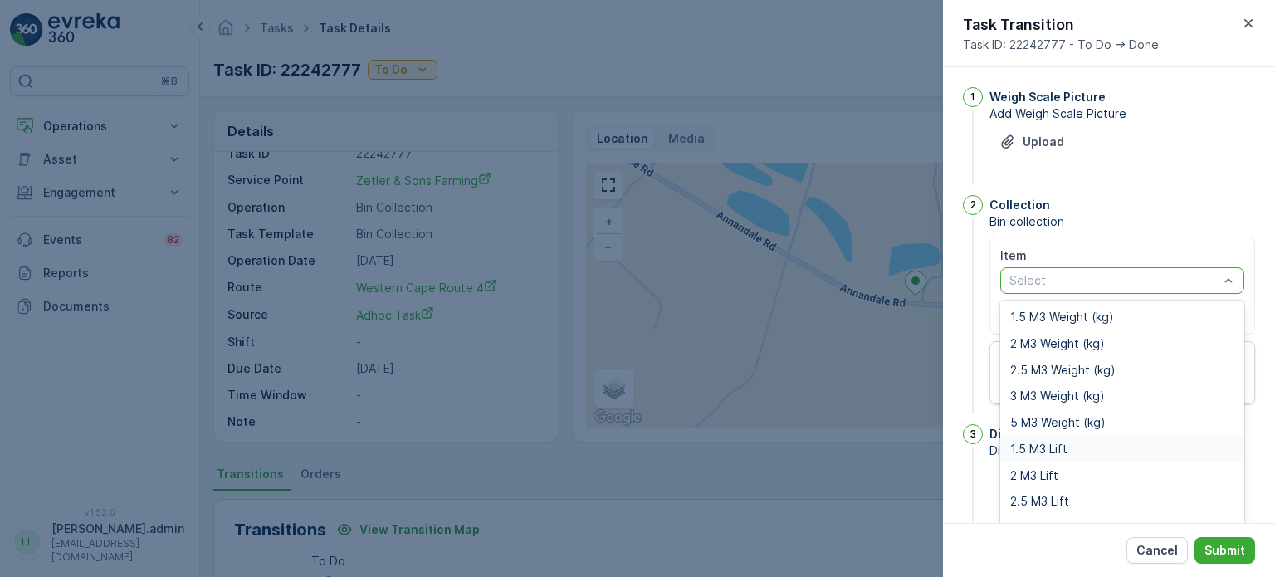
click at [1047, 451] on span "1.5 M3 Lift" at bounding box center [1038, 449] width 57 height 13
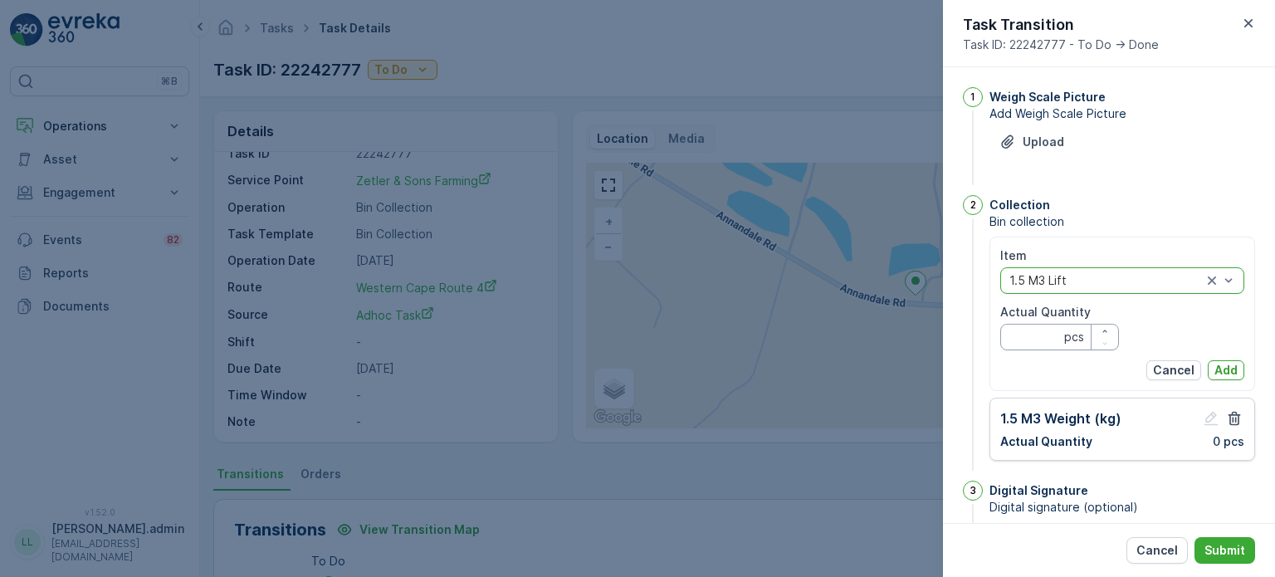
drag, startPoint x: 1023, startPoint y: 340, endPoint x: 1033, endPoint y: 339, distance: 10.1
click at [1023, 340] on Quantity "Actual Quantity" at bounding box center [1059, 337] width 119 height 27
type Quantity "2"
click at [1223, 374] on p "Add" at bounding box center [1226, 370] width 23 height 17
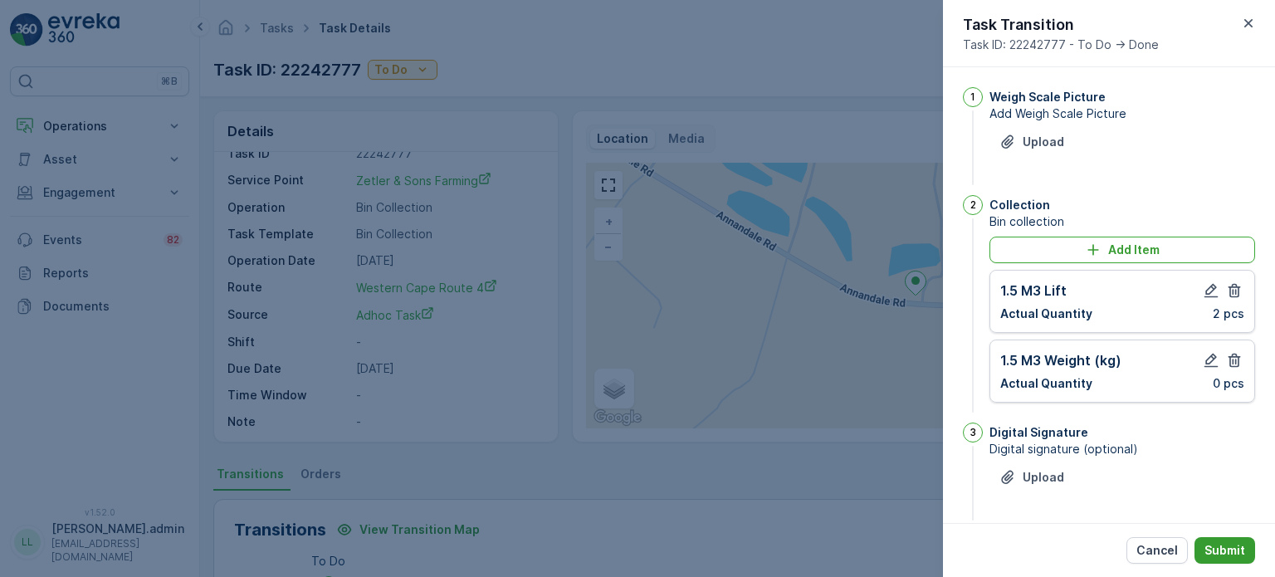
click at [1215, 547] on p "Submit" at bounding box center [1225, 550] width 41 height 17
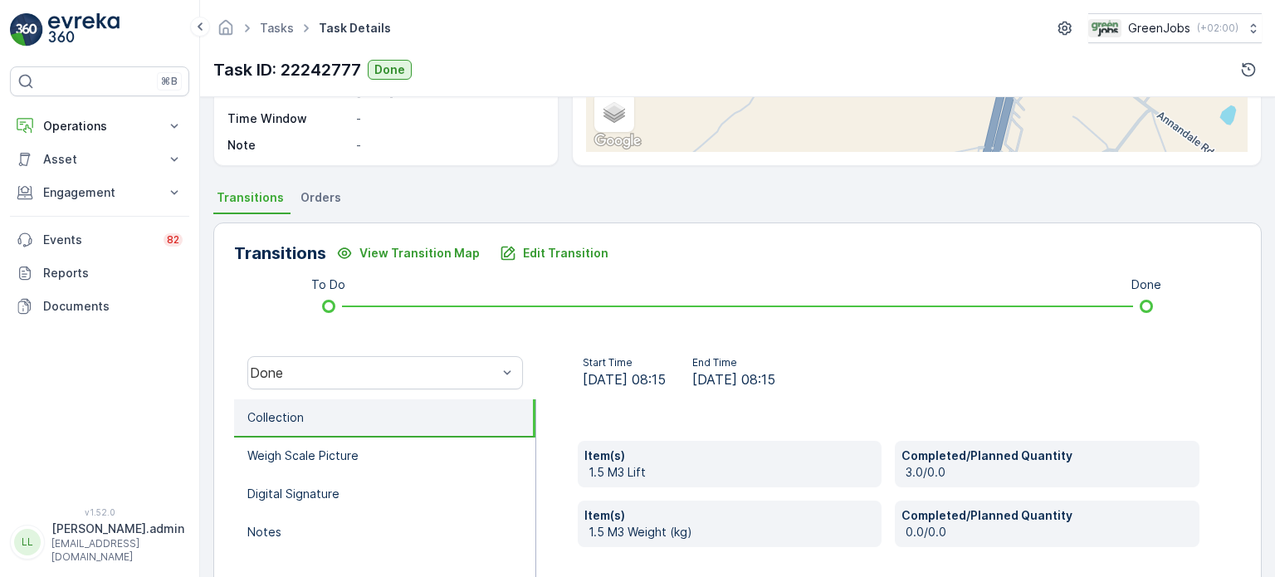
scroll to position [249, 0]
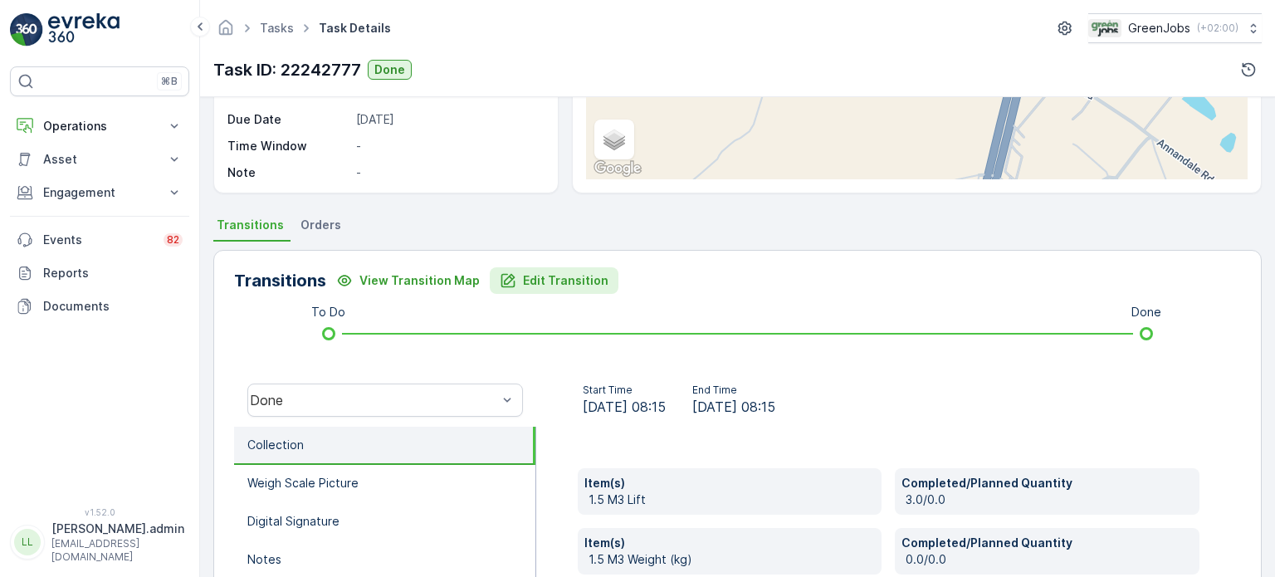
click at [538, 277] on p "Edit Transition" at bounding box center [566, 280] width 86 height 17
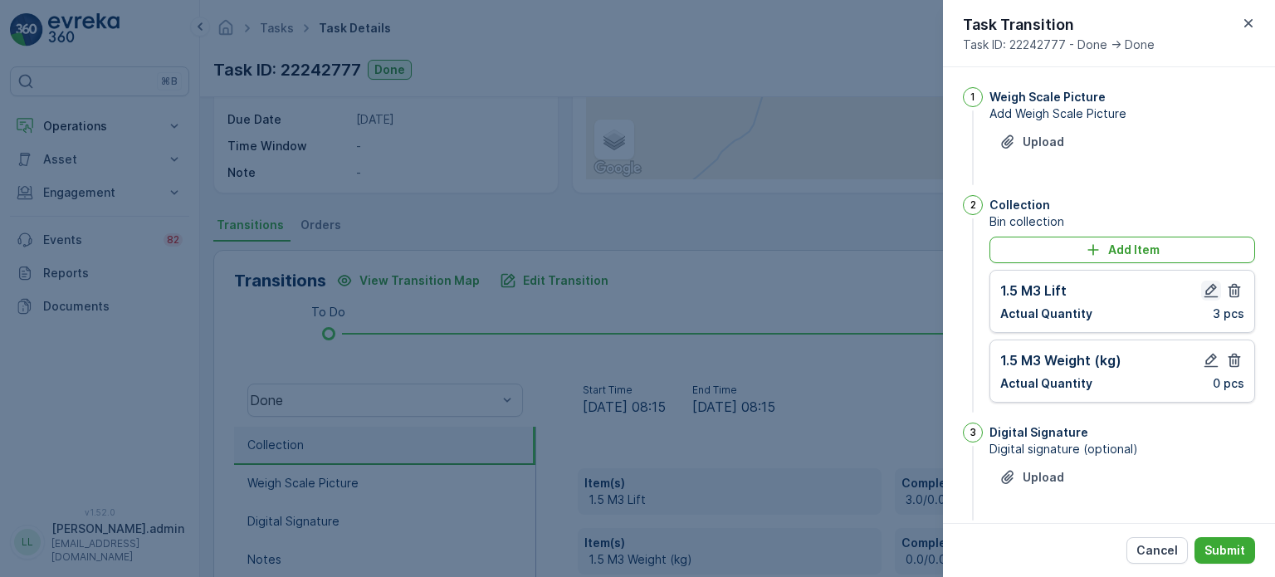
click at [1206, 287] on icon "button" at bounding box center [1212, 291] width 14 height 14
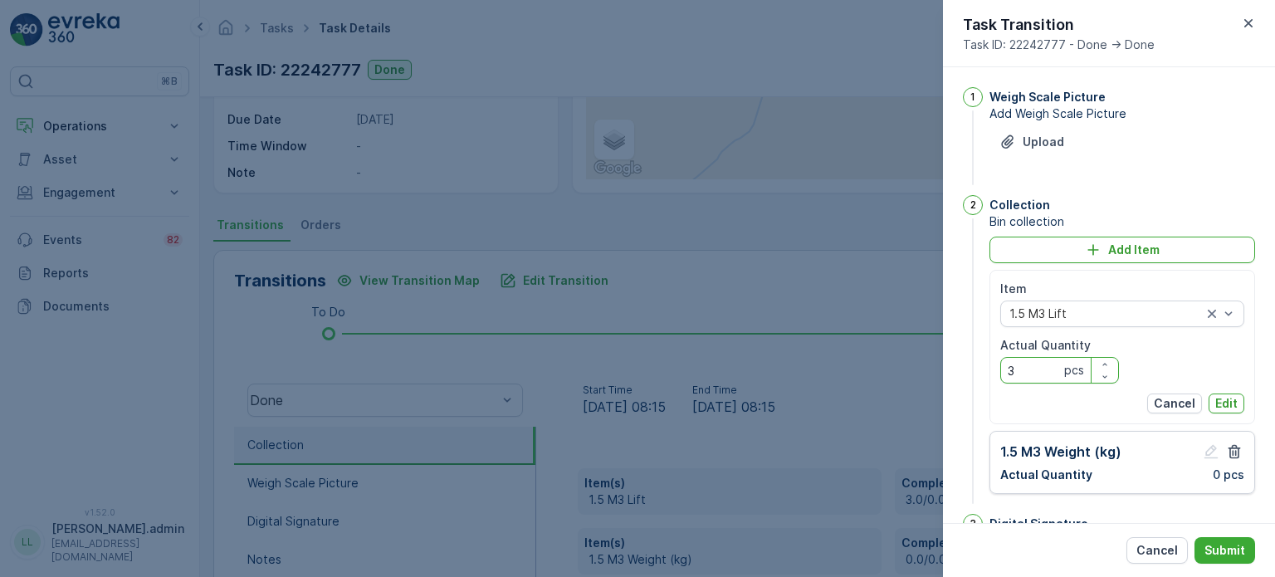
click at [1019, 361] on Quantity "3" at bounding box center [1059, 370] width 119 height 27
type Quantity "2"
click at [1232, 399] on p "Edit" at bounding box center [1227, 403] width 22 height 17
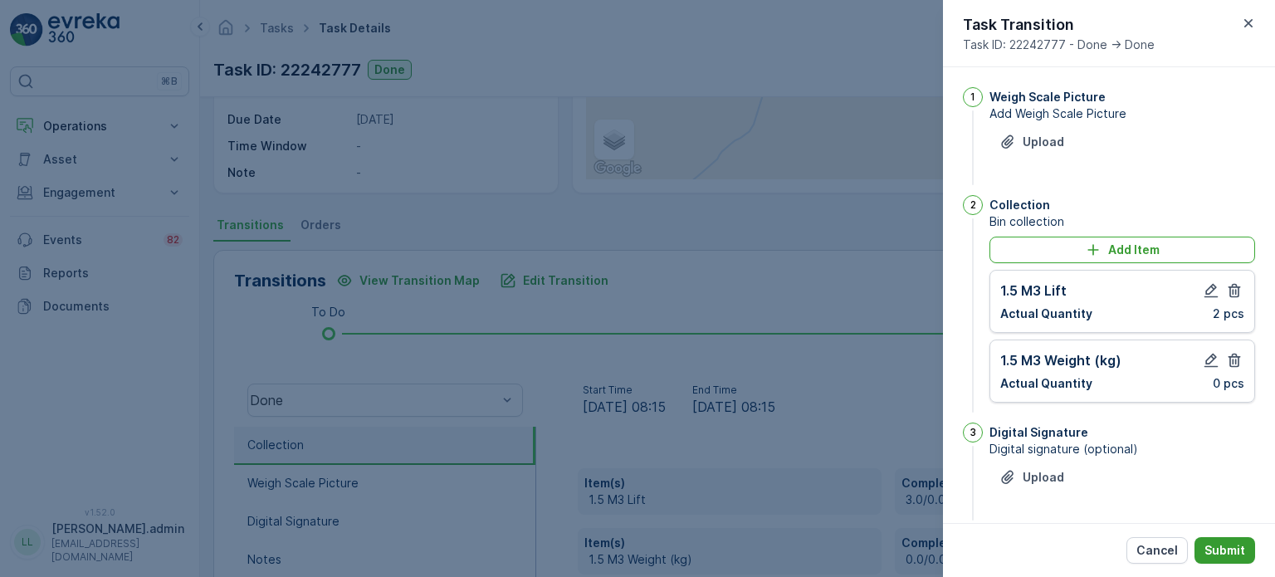
click at [1224, 552] on p "Submit" at bounding box center [1225, 550] width 41 height 17
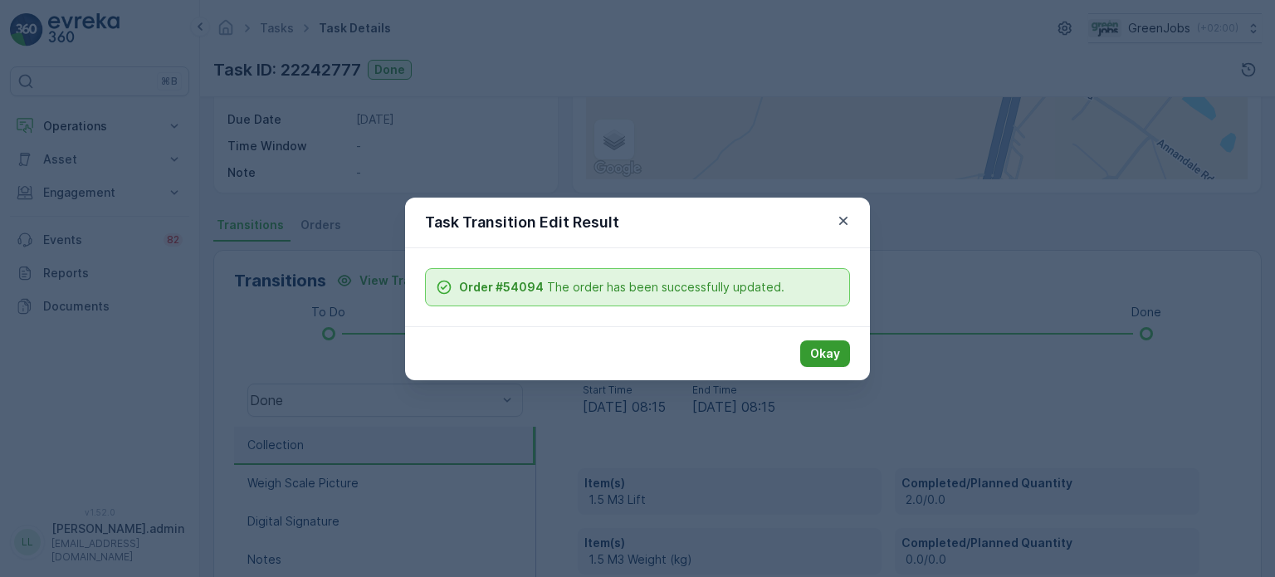
click at [820, 351] on p "Okay" at bounding box center [825, 353] width 30 height 17
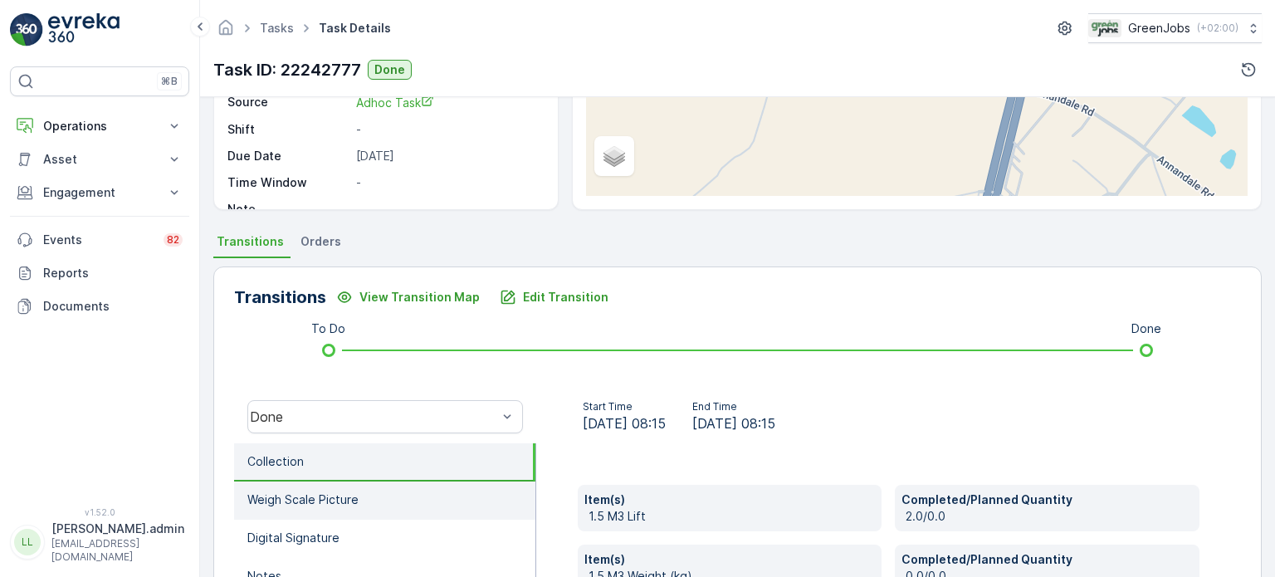
scroll to position [249, 0]
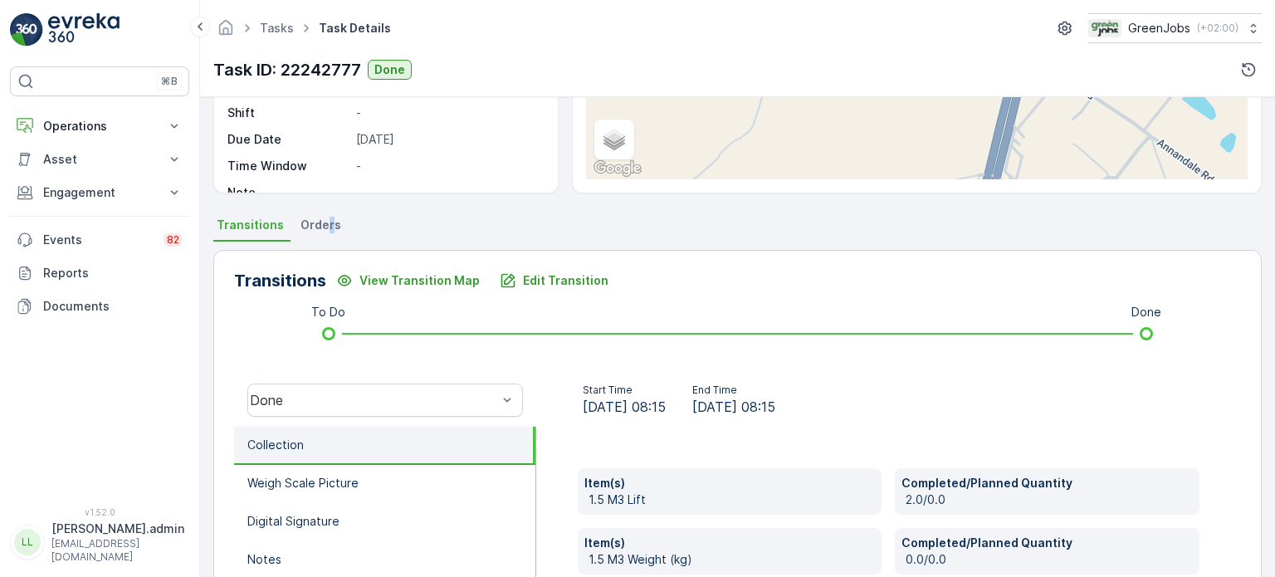
click at [325, 222] on span "Orders" at bounding box center [321, 225] width 41 height 17
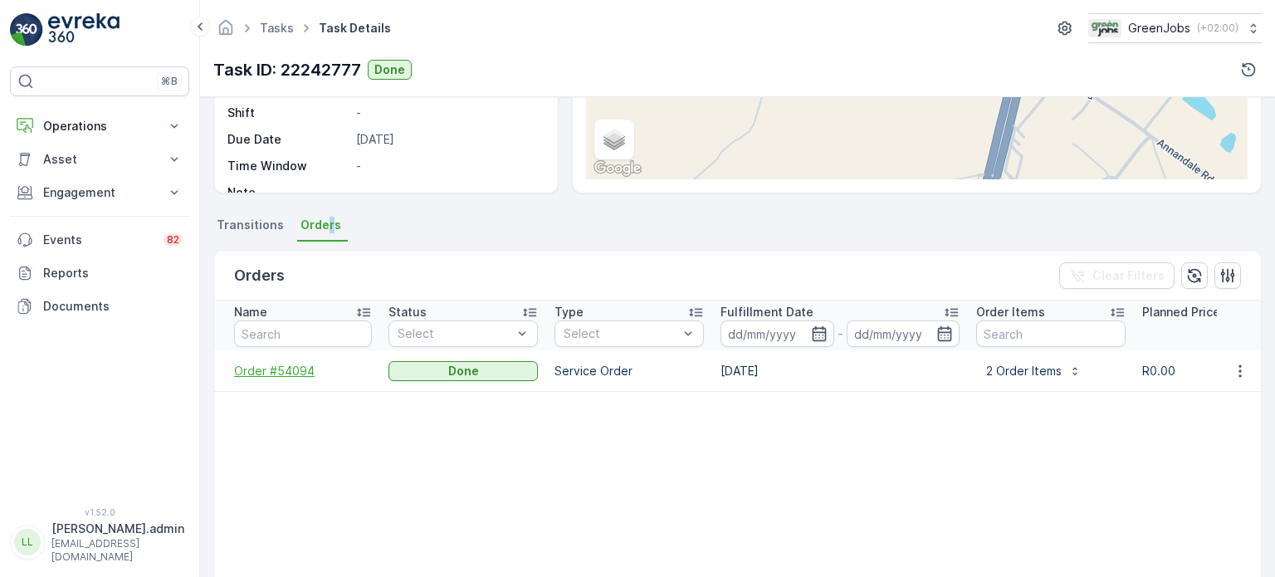
click at [275, 370] on span "Order #54094" at bounding box center [303, 371] width 138 height 17
